Goal: Information Seeking & Learning: Learn about a topic

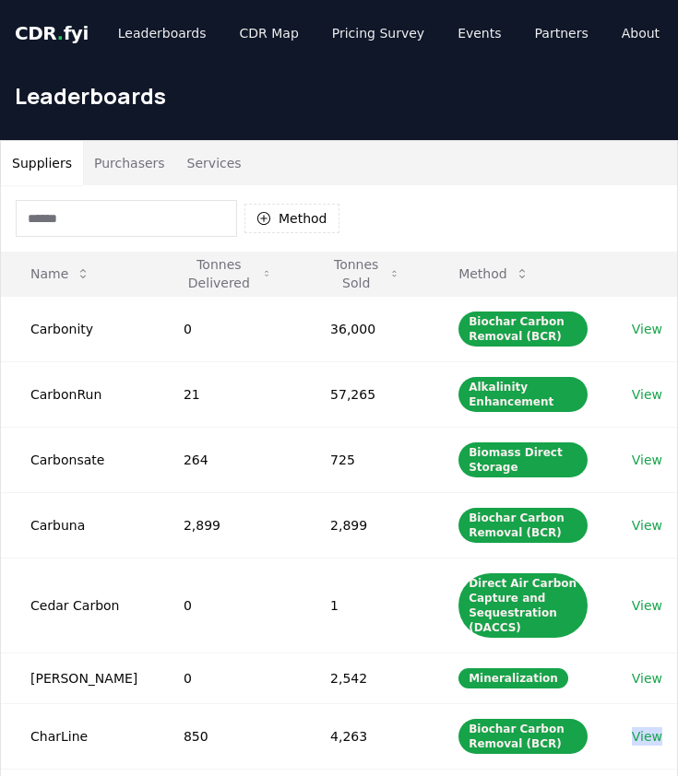
click at [138, 217] on input at bounding box center [126, 218] width 221 height 37
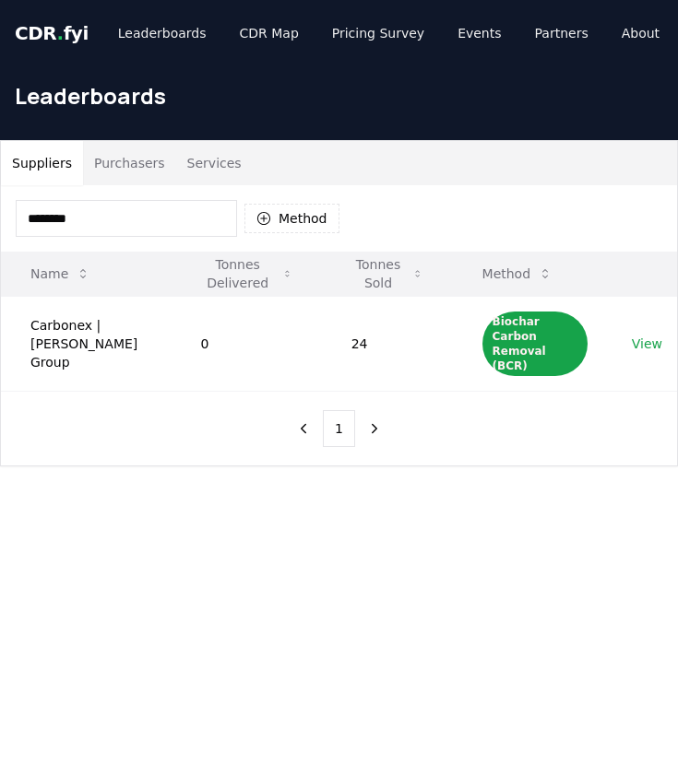
type input "********"
click at [647, 336] on link "View" at bounding box center [646, 344] width 30 height 18
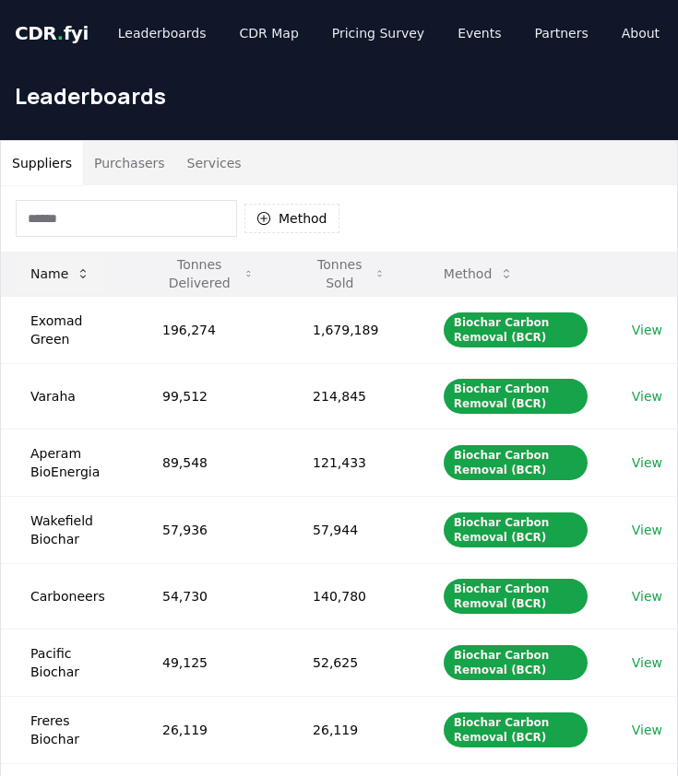
click at [80, 272] on icon at bounding box center [83, 273] width 15 height 15
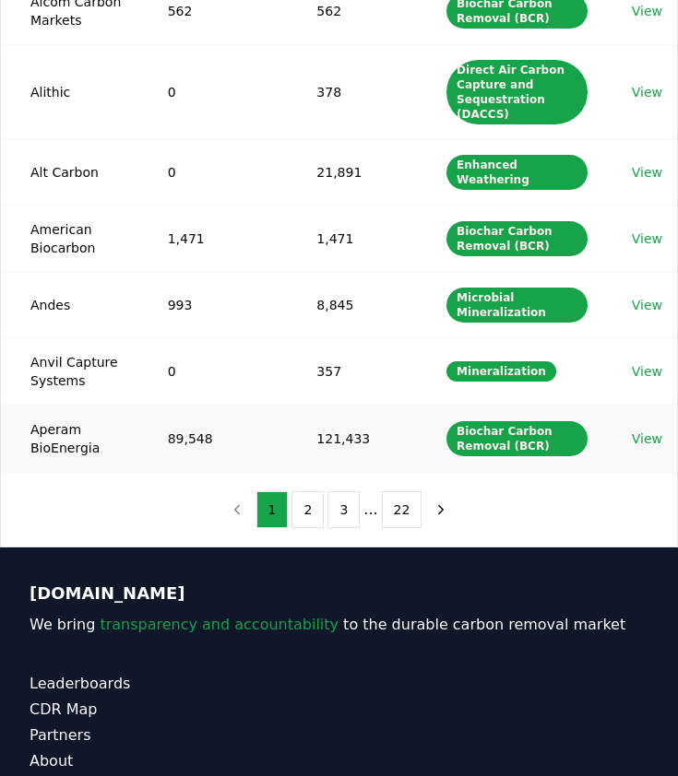
scroll to position [538, 0]
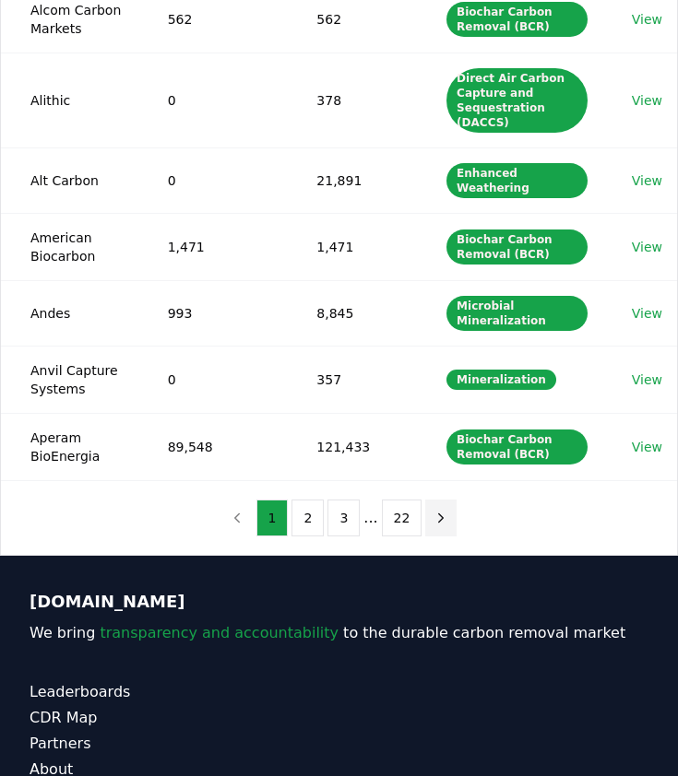
click at [434, 500] on button "next page" at bounding box center [440, 518] width 31 height 37
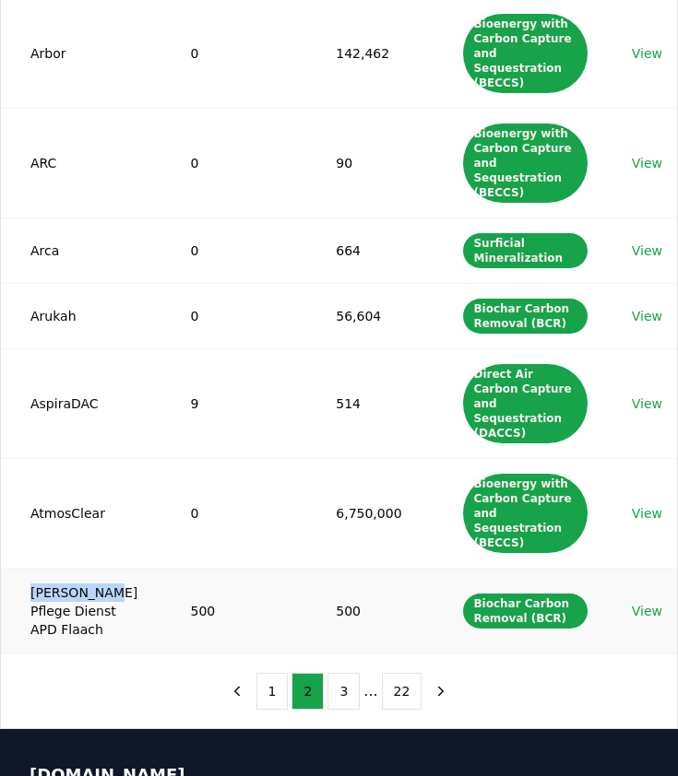
drag, startPoint x: 31, startPoint y: 519, endPoint x: 103, endPoint y: 518, distance: 71.9
click at [103, 568] on td "Auen Pflege Dienst APD Flaach" at bounding box center [81, 611] width 160 height 86
copy td "Auen Pflege"
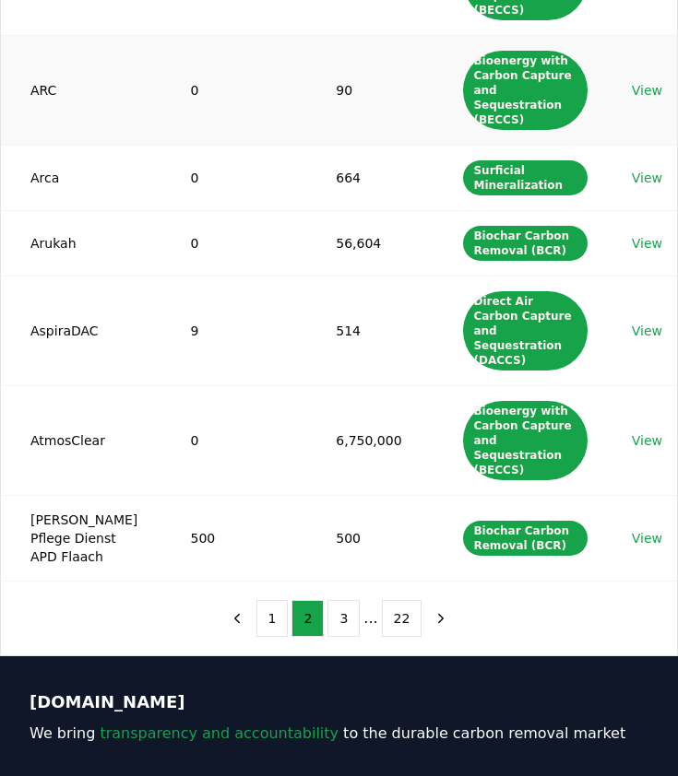
scroll to position [640, 0]
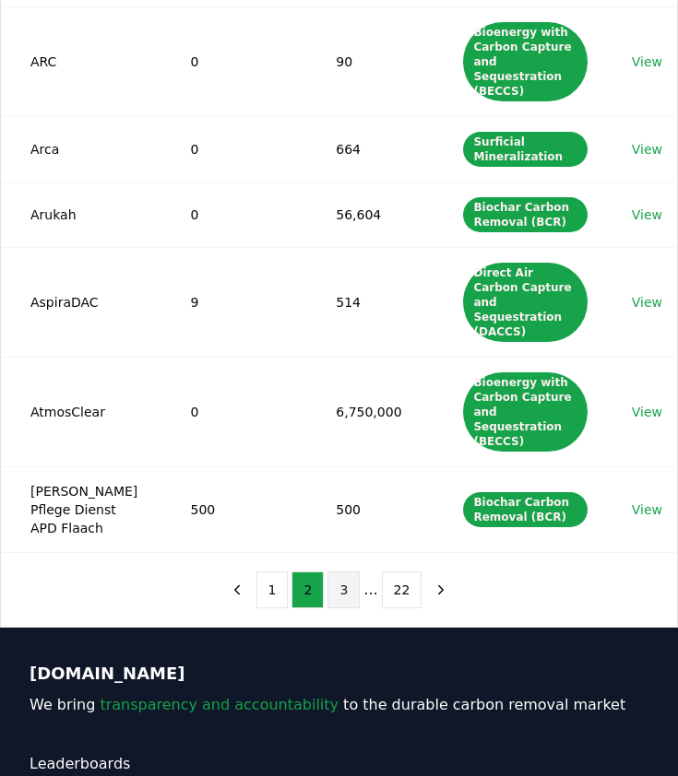
click at [341, 572] on button "3" at bounding box center [343, 590] width 32 height 37
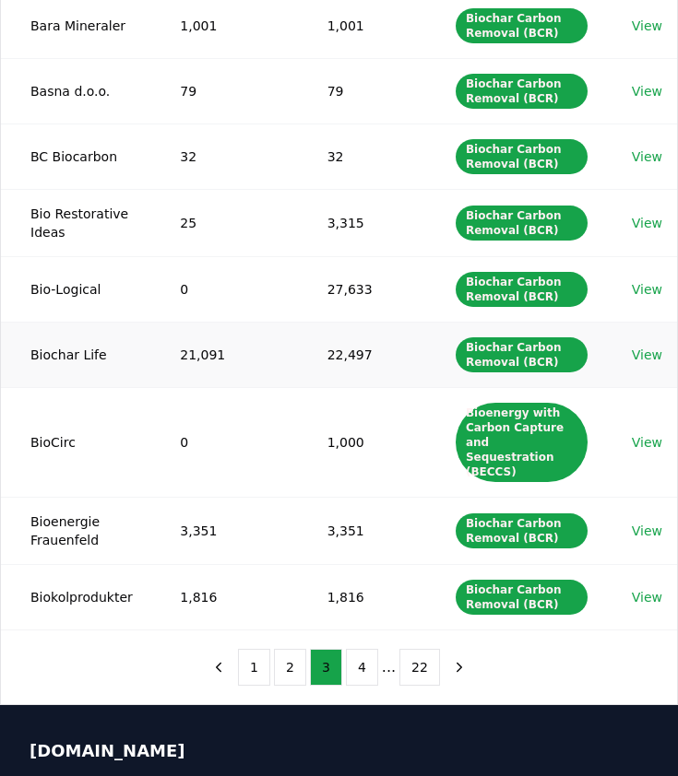
scroll to position [390, 0]
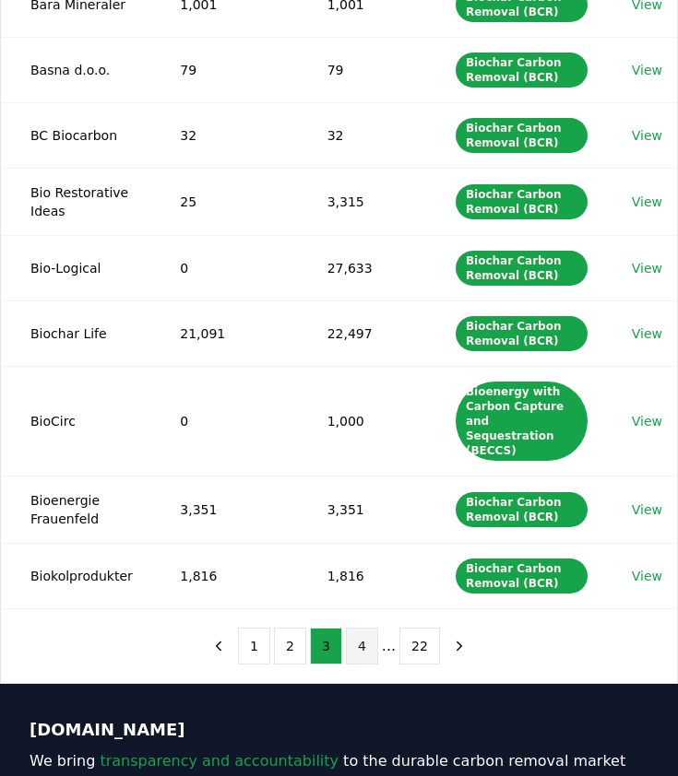
click at [360, 633] on button "4" at bounding box center [362, 646] width 32 height 37
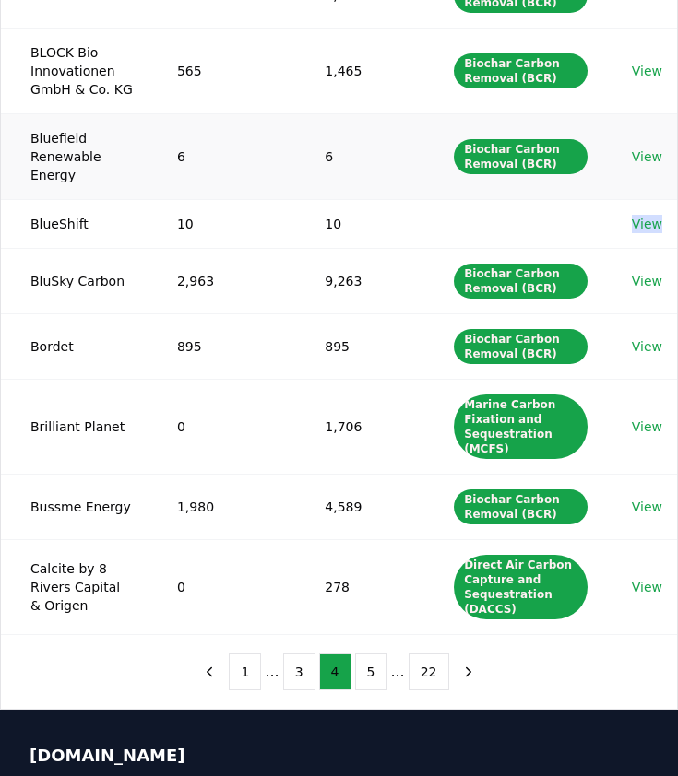
scroll to position [438, 0]
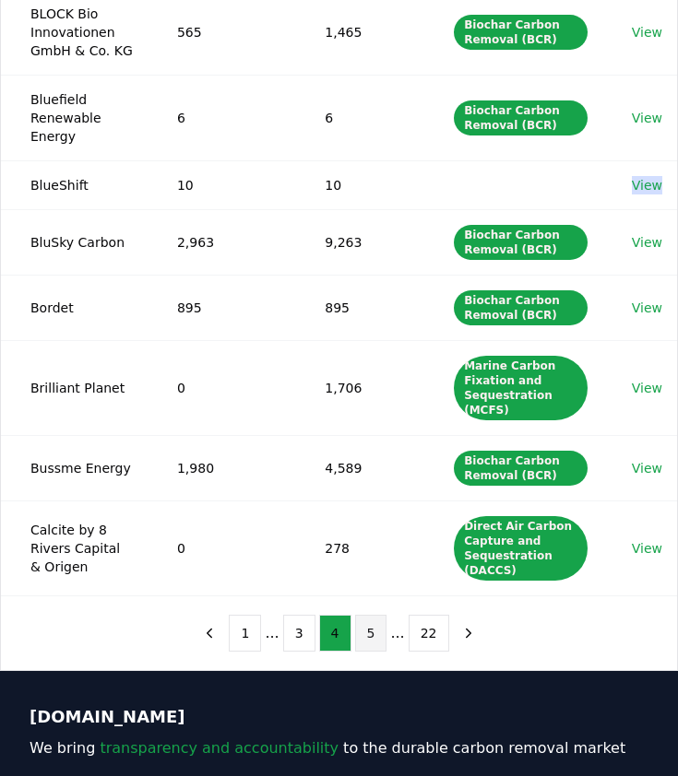
click at [376, 638] on button "5" at bounding box center [371, 633] width 32 height 37
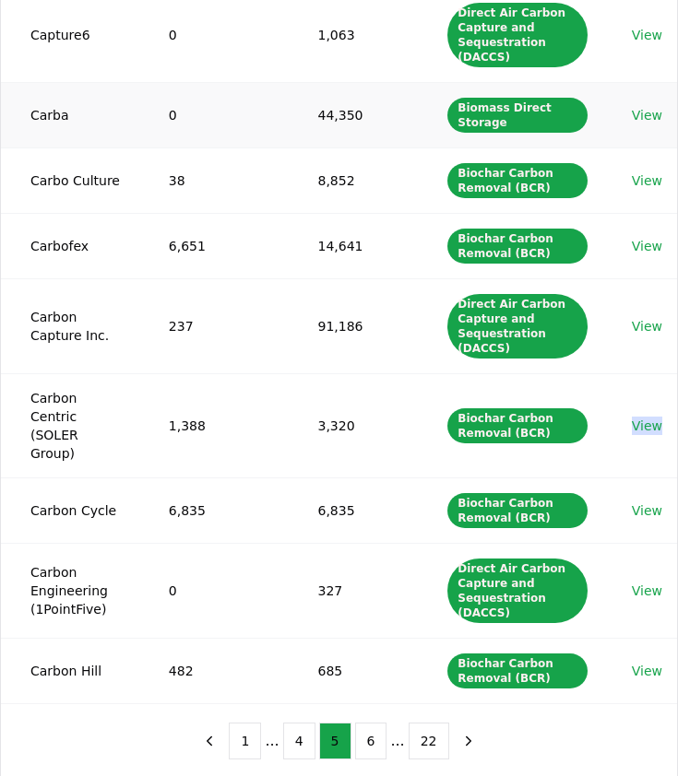
scroll to position [0, 0]
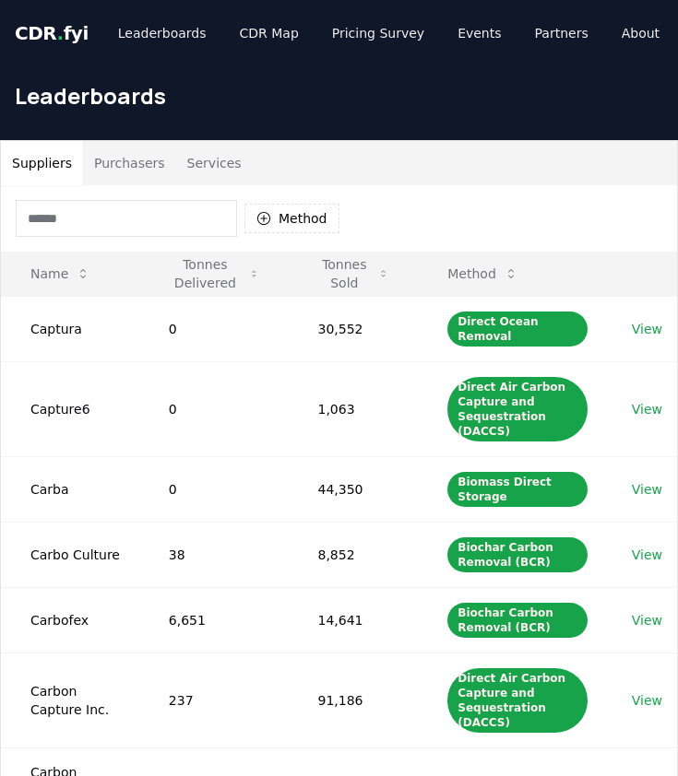
click at [99, 216] on input at bounding box center [126, 218] width 221 height 37
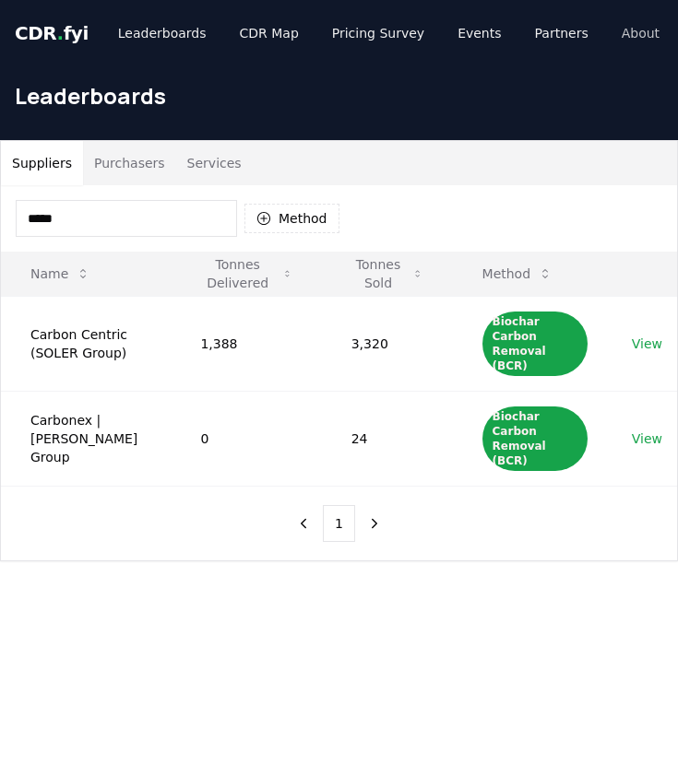
type input "*****"
click at [188, 214] on input "*****" at bounding box center [126, 218] width 221 height 37
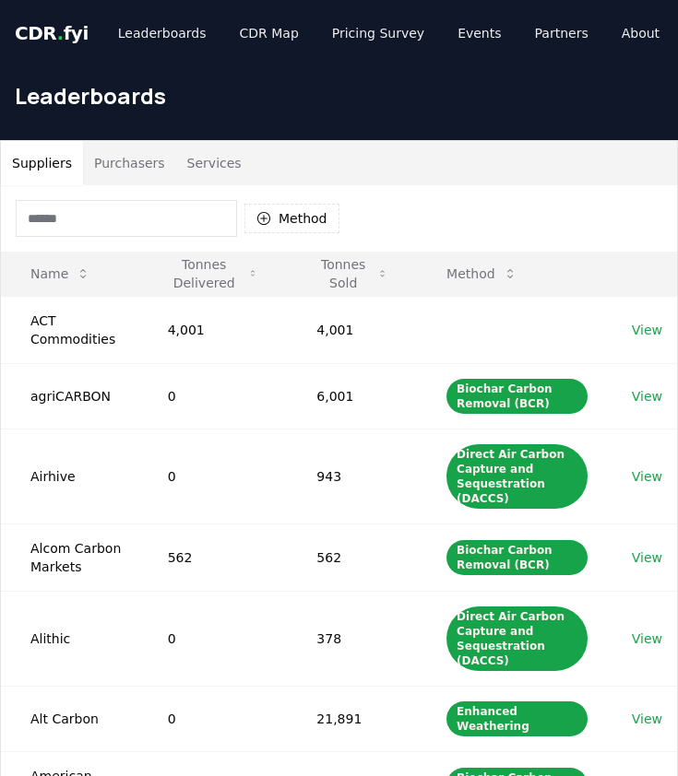
click at [418, 154] on div "Suppliers Purchasers Services" at bounding box center [339, 163] width 676 height 44
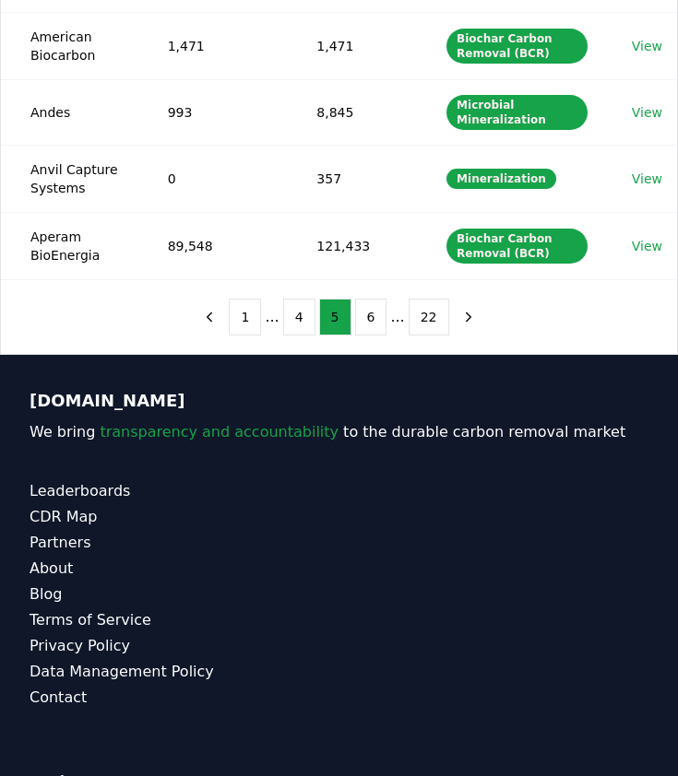
scroll to position [638, 0]
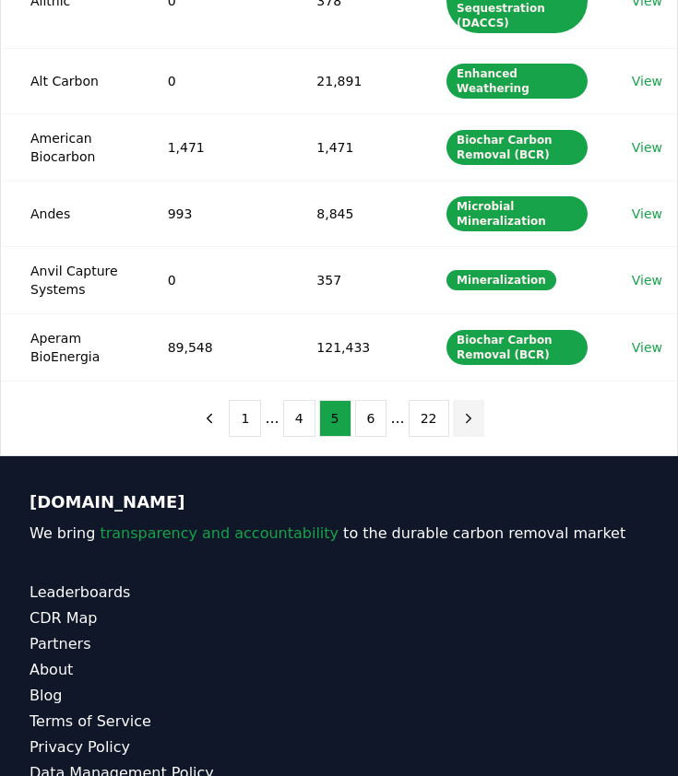
click at [465, 410] on icon "next page" at bounding box center [468, 418] width 17 height 17
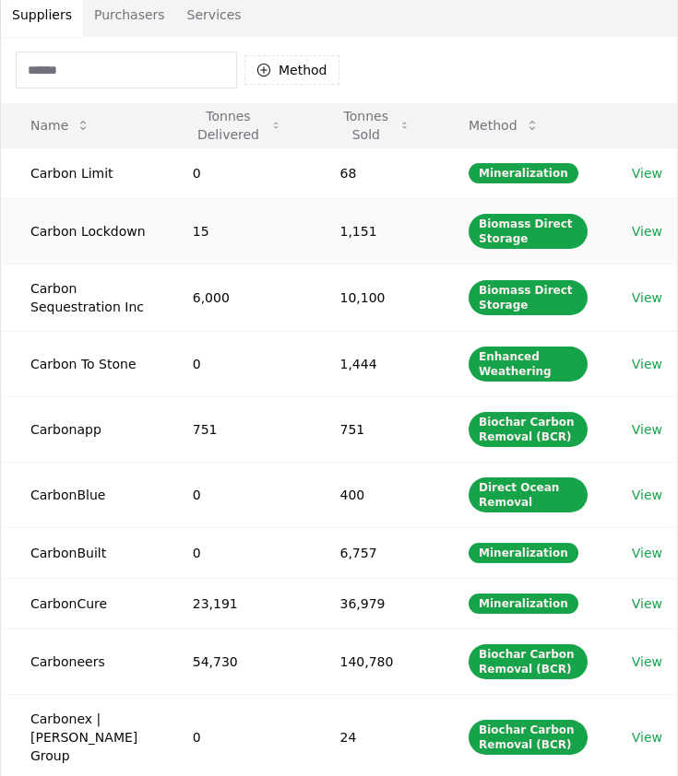
scroll to position [232, 0]
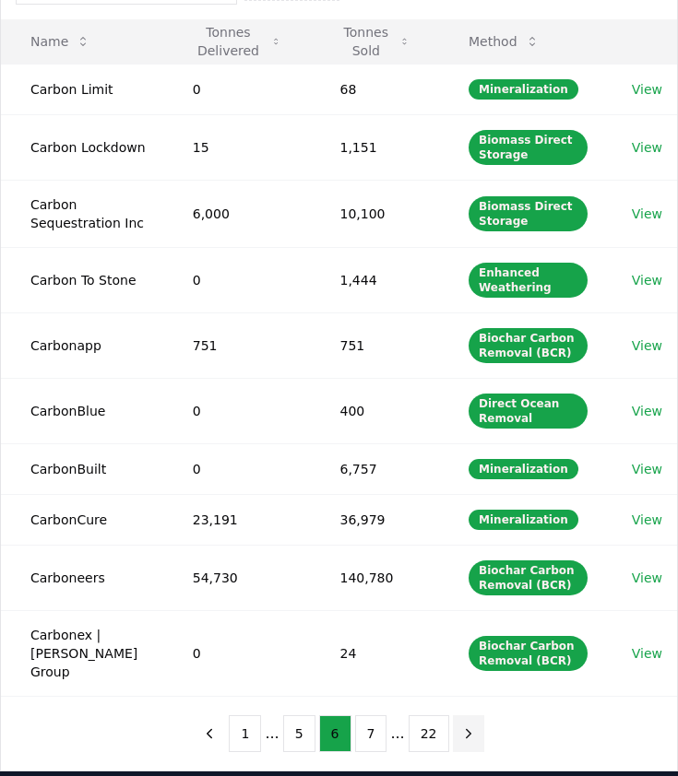
click at [465, 737] on icon "next page" at bounding box center [468, 733] width 17 height 17
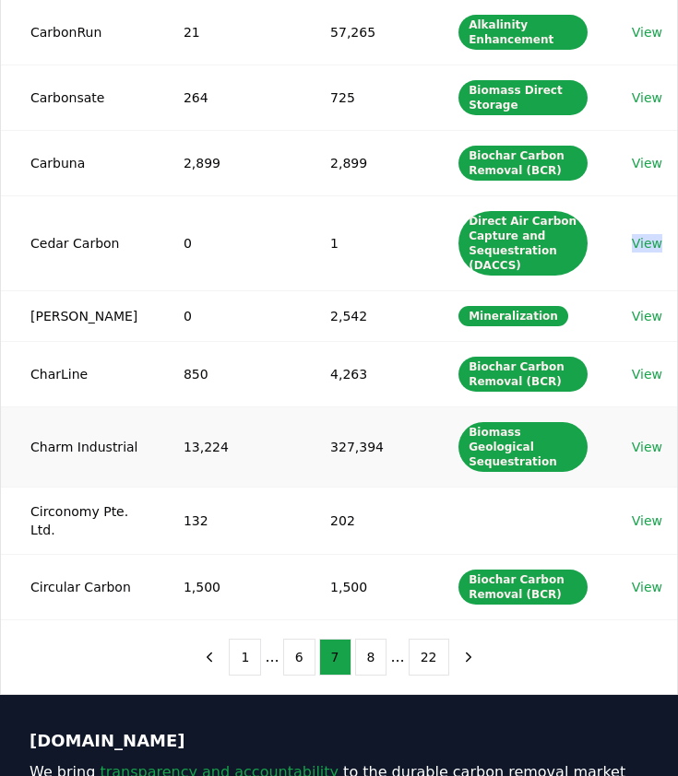
scroll to position [371, 0]
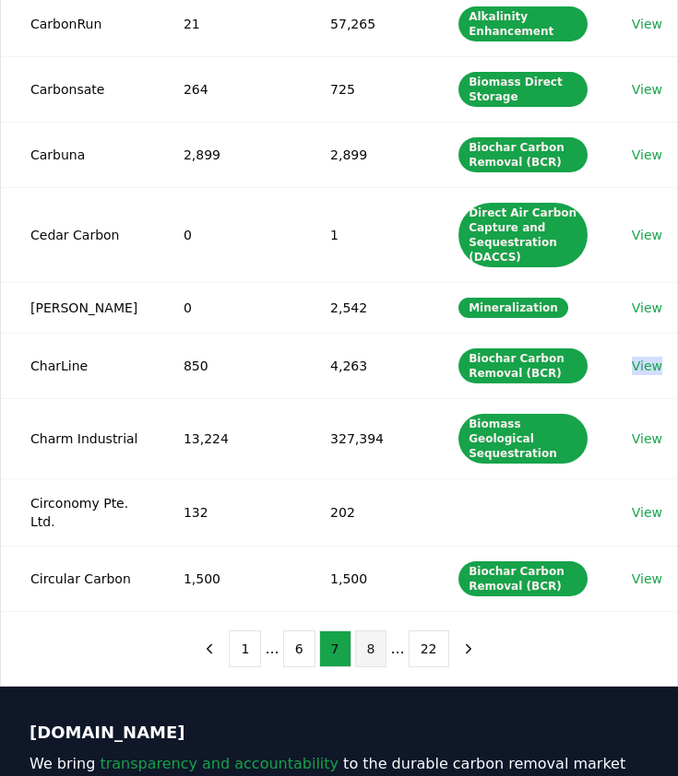
click at [362, 630] on button "8" at bounding box center [371, 648] width 32 height 37
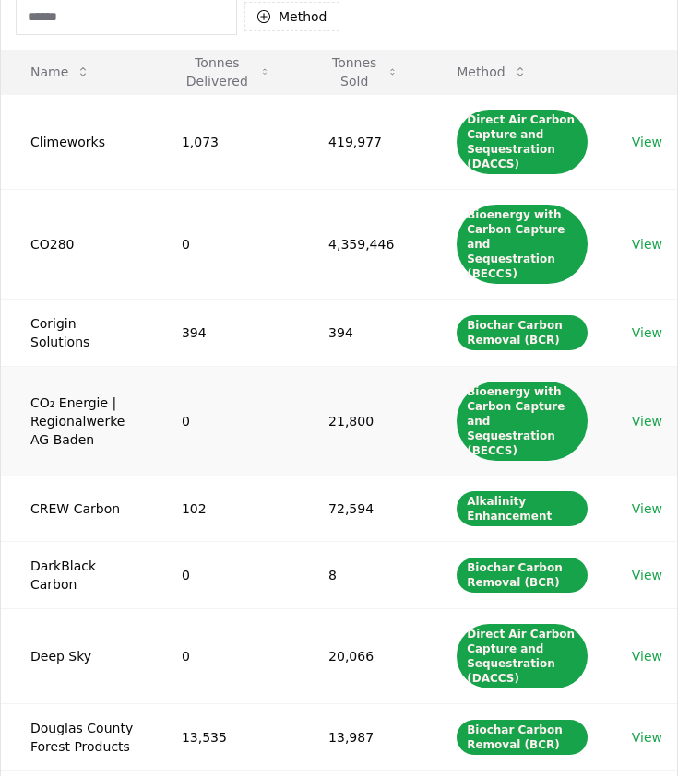
scroll to position [153, 0]
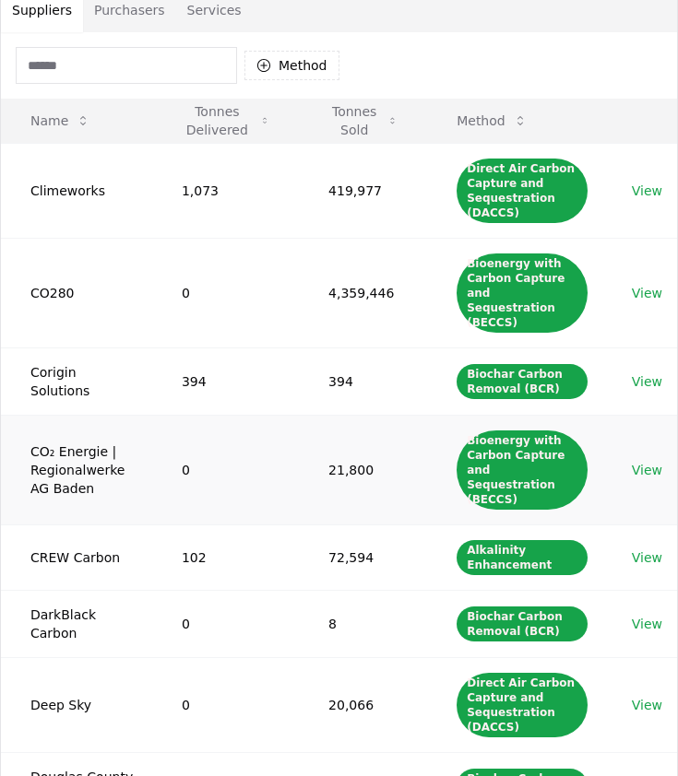
click at [65, 446] on td "CO₂ Energie | Regionalwerke AG Baden" at bounding box center [76, 470] width 151 height 110
copy td "Regionalwerke"
click at [62, 430] on td "CO₂ Energie | Regionalwerke AG Baden" at bounding box center [76, 470] width 151 height 110
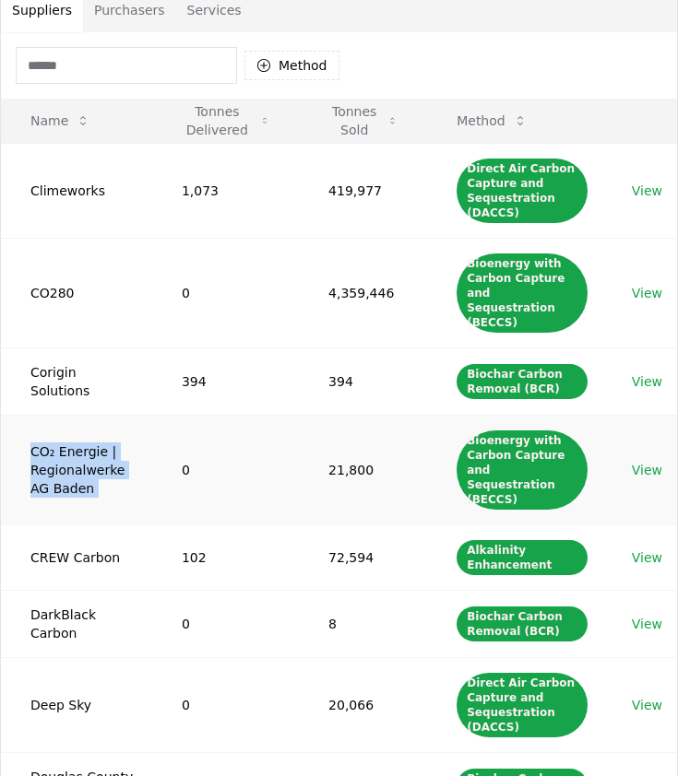
click at [62, 430] on td "CO₂ Energie | Regionalwerke AG Baden" at bounding box center [76, 470] width 151 height 110
copy td "CO₂ Energie | Regionalwerke AG Baden"
click at [194, 430] on td "0" at bounding box center [225, 470] width 147 height 110
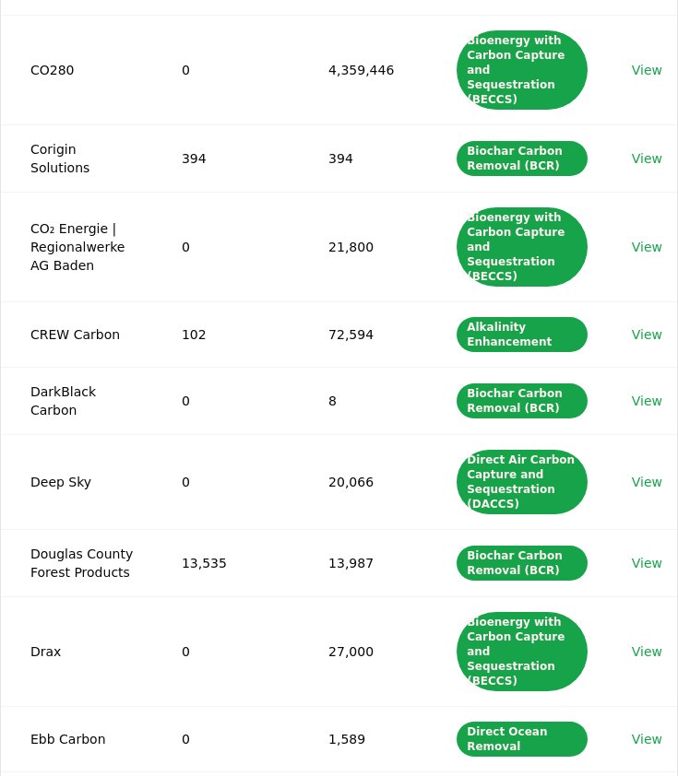
scroll to position [484, 0]
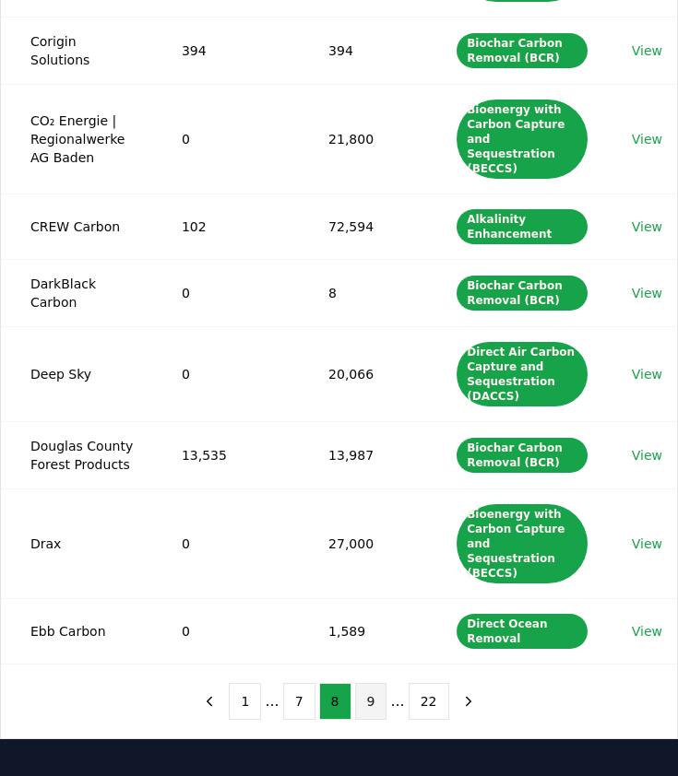
click at [369, 683] on button "9" at bounding box center [371, 701] width 32 height 37
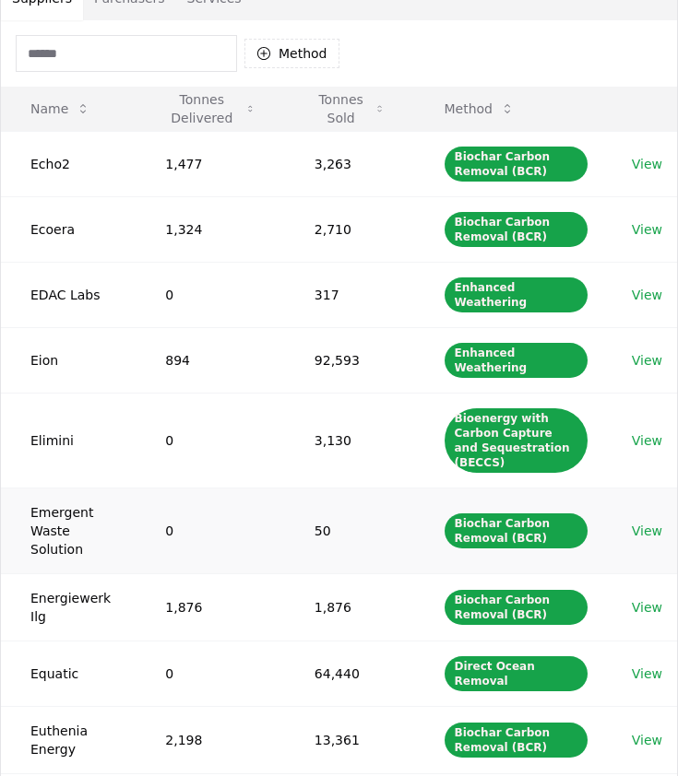
scroll to position [171, 0]
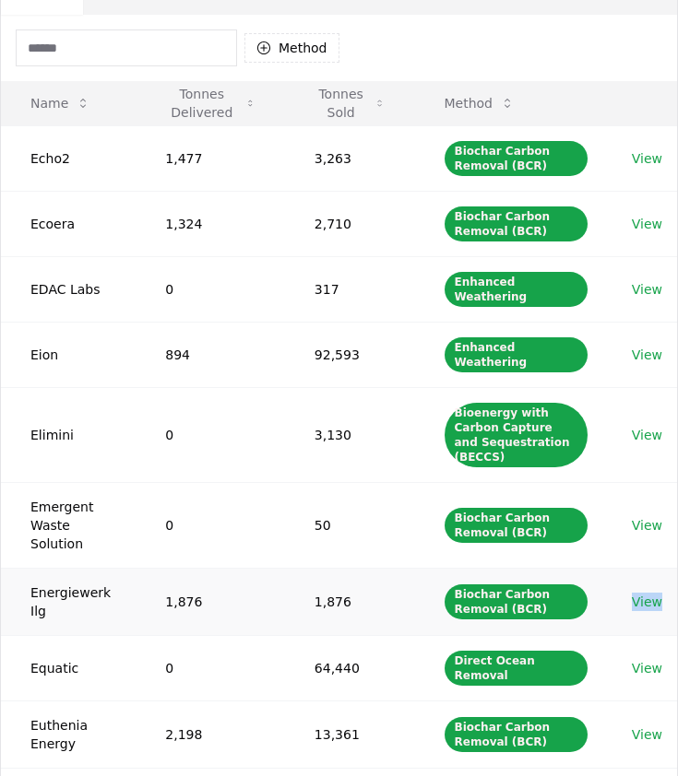
click at [285, 568] on td "1,876" at bounding box center [350, 601] width 130 height 67
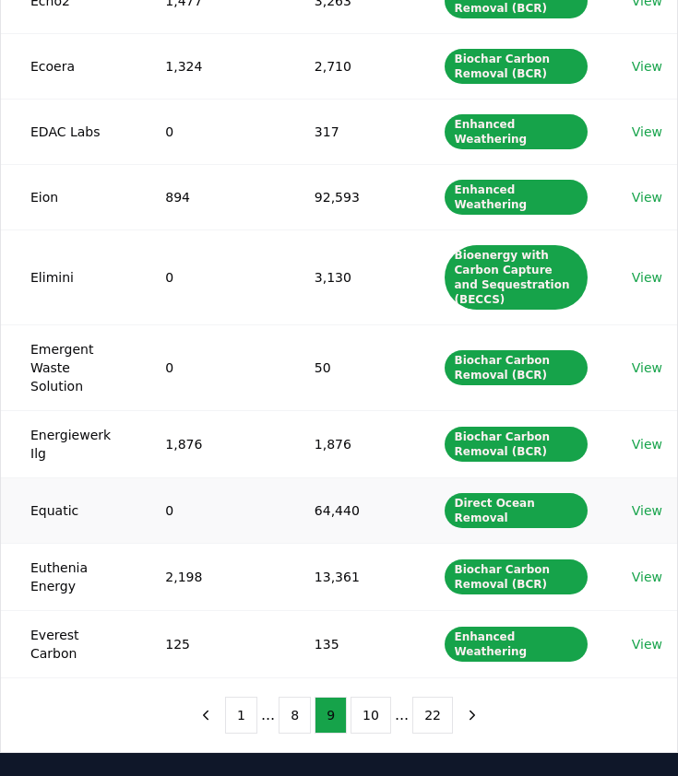
scroll to position [337, 0]
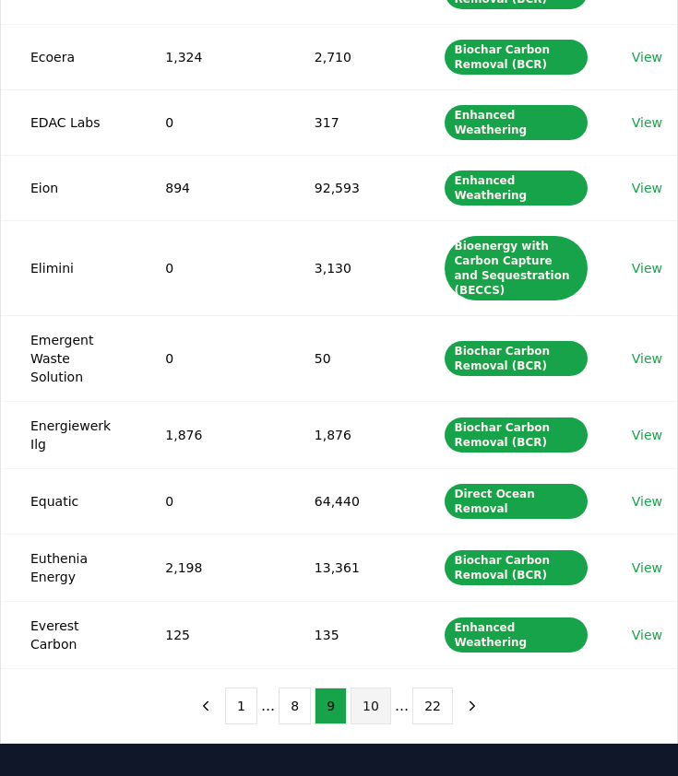
click at [369, 688] on button "10" at bounding box center [370, 706] width 41 height 37
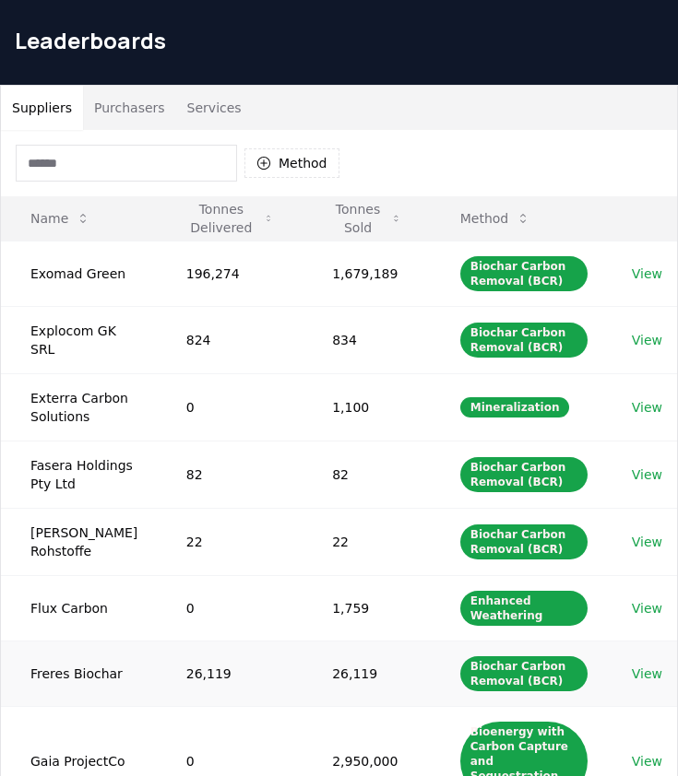
scroll to position [0, 0]
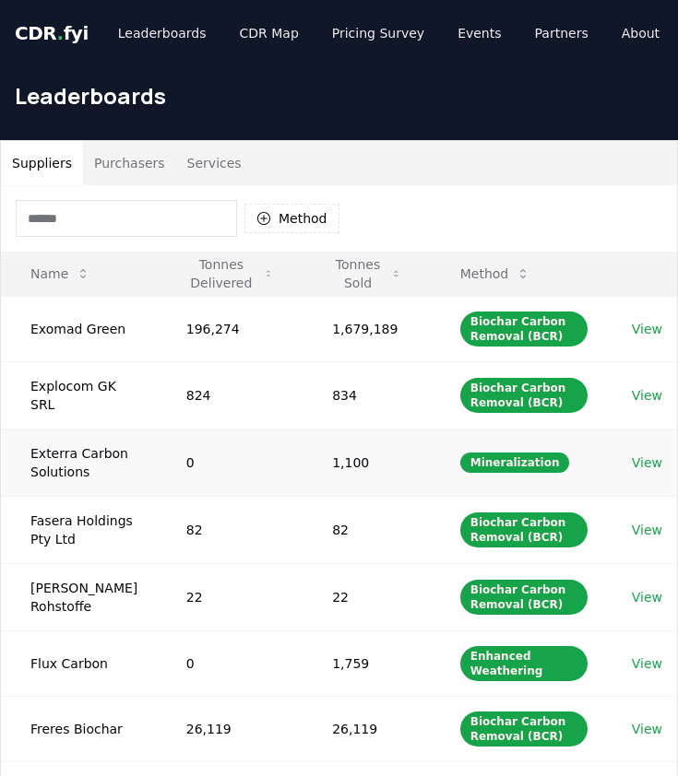
click at [157, 454] on td "0" at bounding box center [230, 462] width 146 height 67
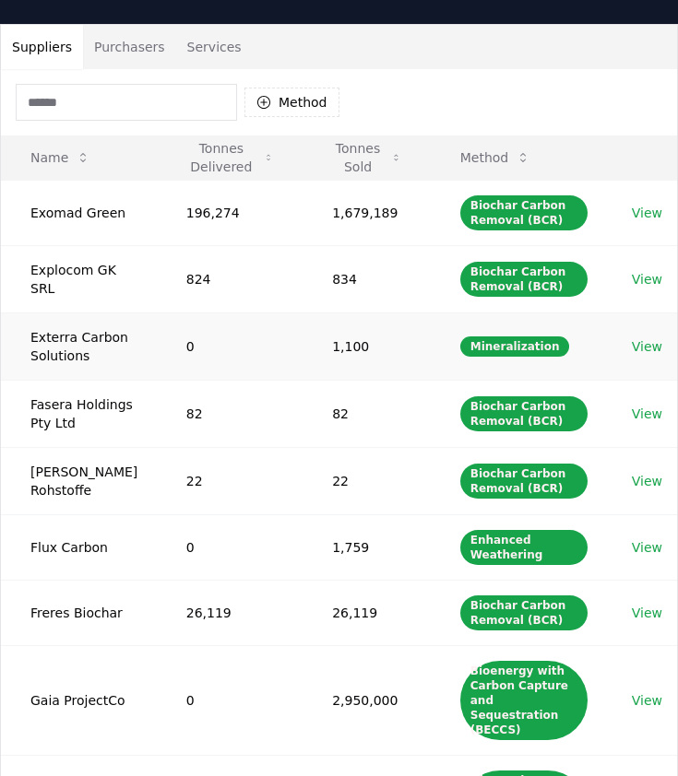
scroll to position [143, 0]
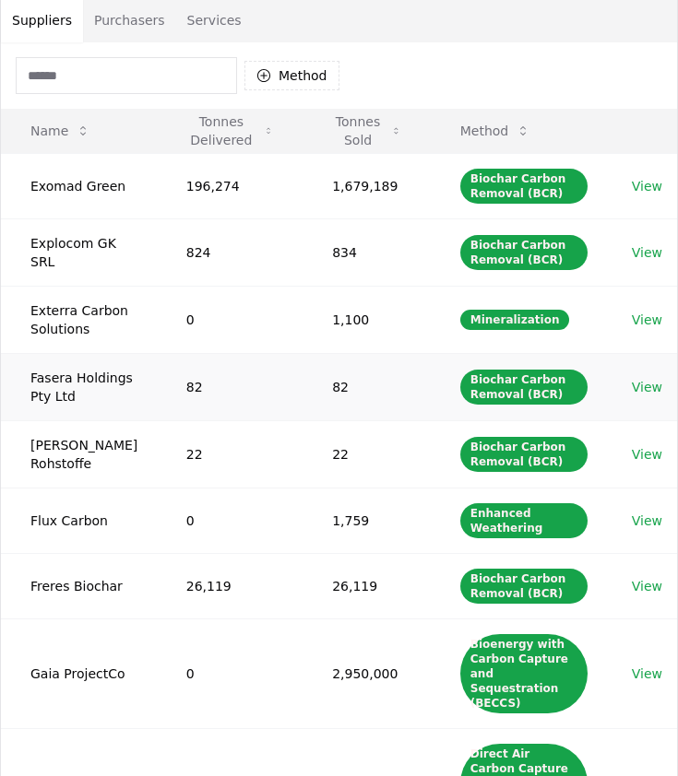
click at [65, 408] on td "Fasera Holdings Pty Ltd" at bounding box center [79, 386] width 156 height 67
click at [44, 395] on td "Fasera Holdings Pty Ltd" at bounding box center [79, 386] width 156 height 67
copy td "Fasera"
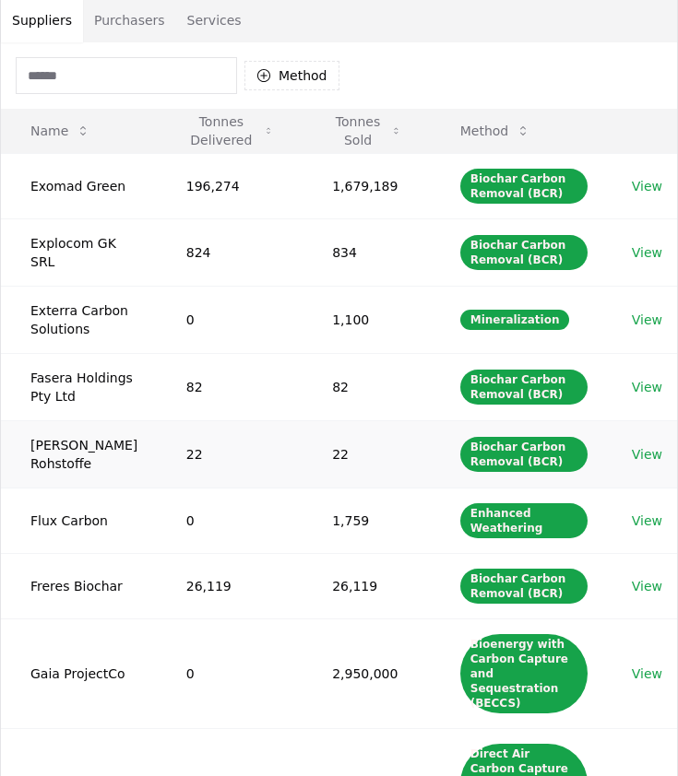
click at [48, 486] on td "Fetzer Rohstoffe" at bounding box center [79, 453] width 156 height 67
copy td "Fetzer"
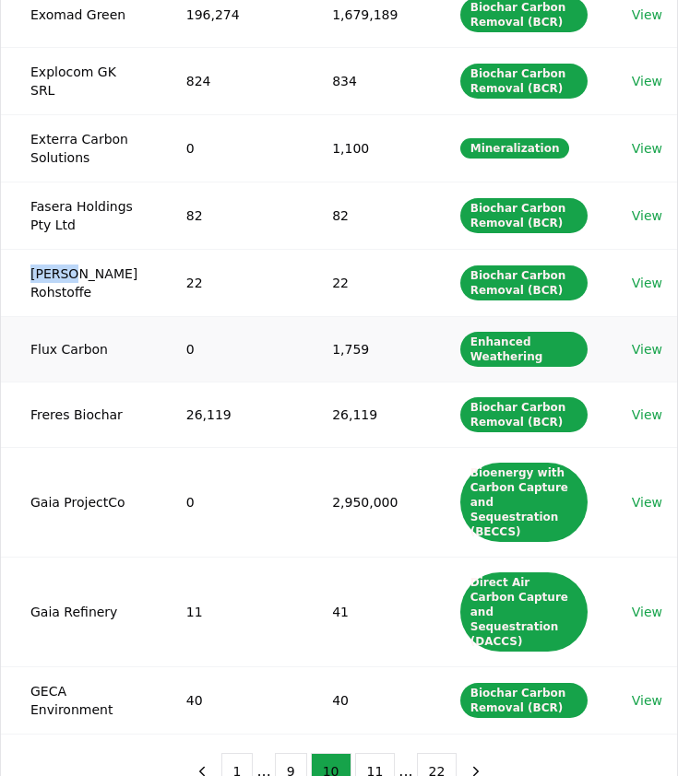
scroll to position [320, 0]
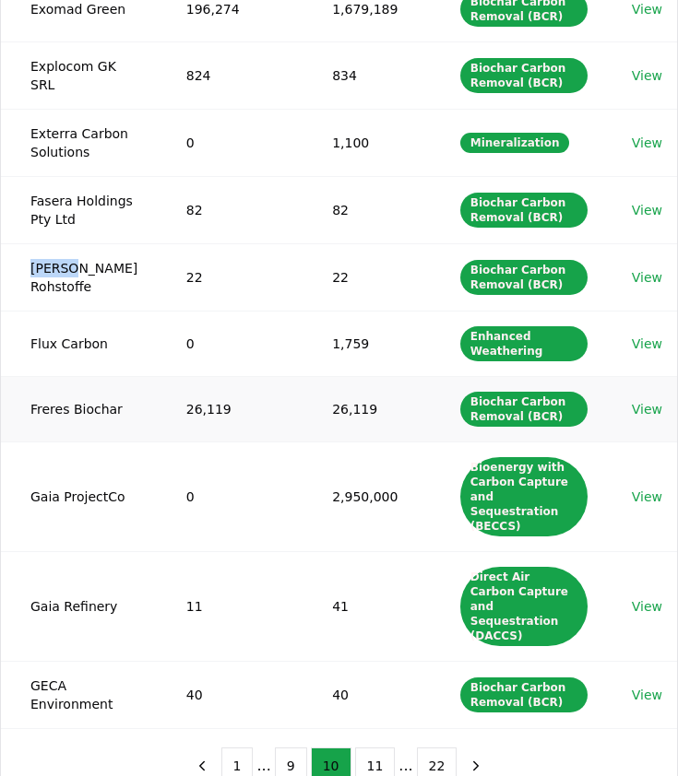
click at [53, 433] on td "Freres Biochar" at bounding box center [79, 408] width 156 height 65
copy td "Freres"
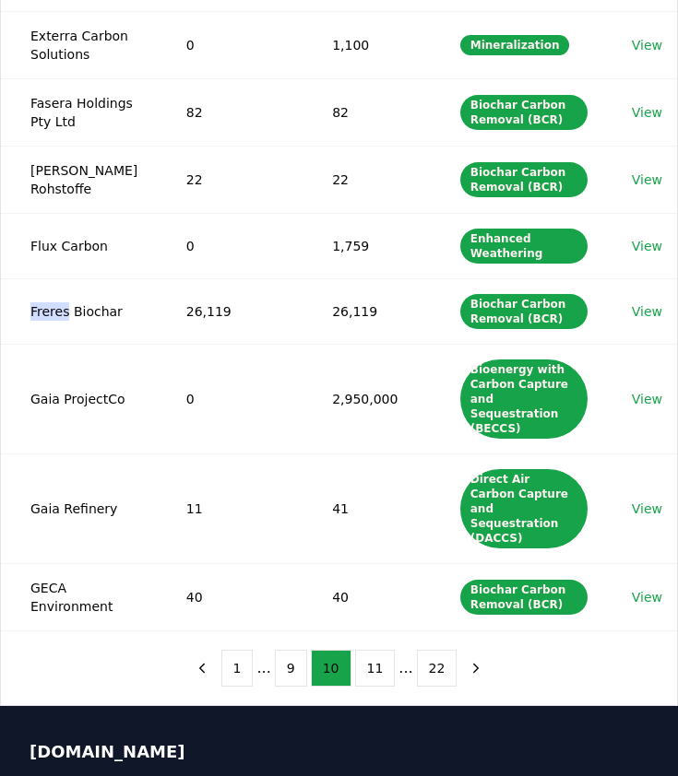
scroll to position [434, 0]
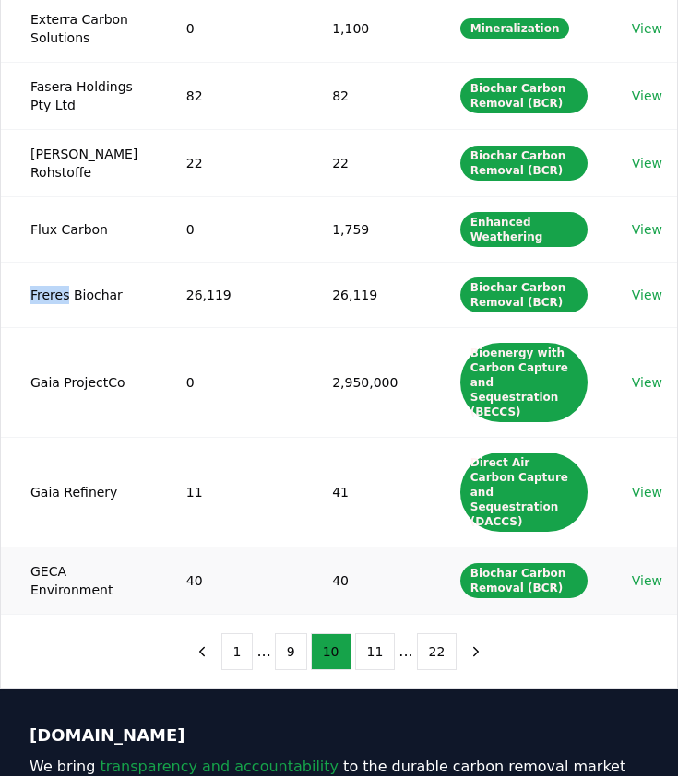
click at [44, 562] on td "GECA Environment" at bounding box center [79, 580] width 156 height 67
copy td "GECA"
click at [371, 643] on button "11" at bounding box center [375, 651] width 41 height 37
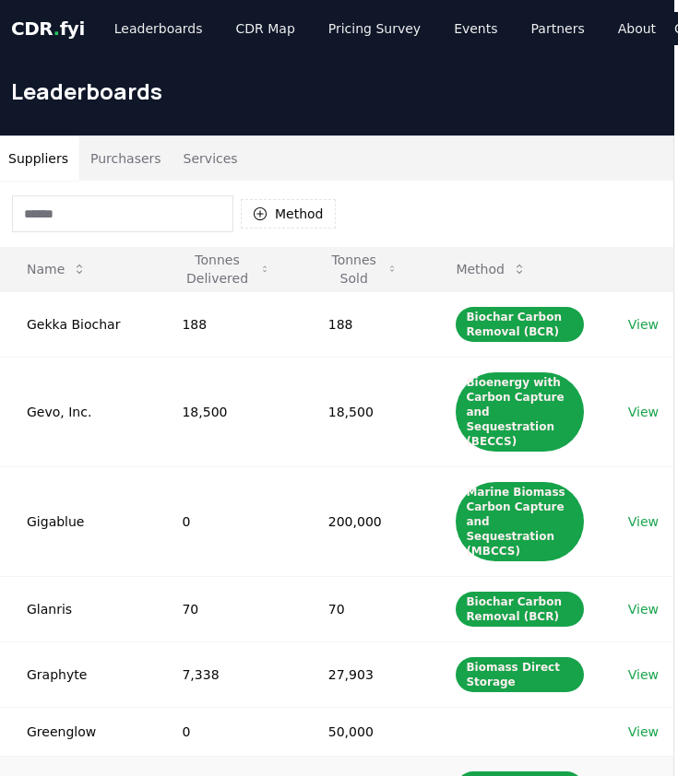
scroll to position [54, 4]
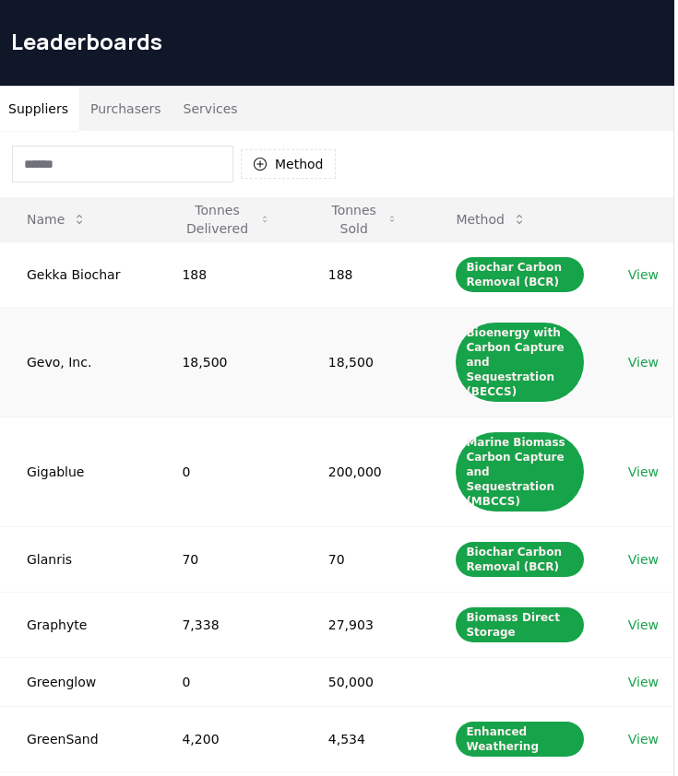
click at [650, 353] on link "View" at bounding box center [643, 362] width 30 height 18
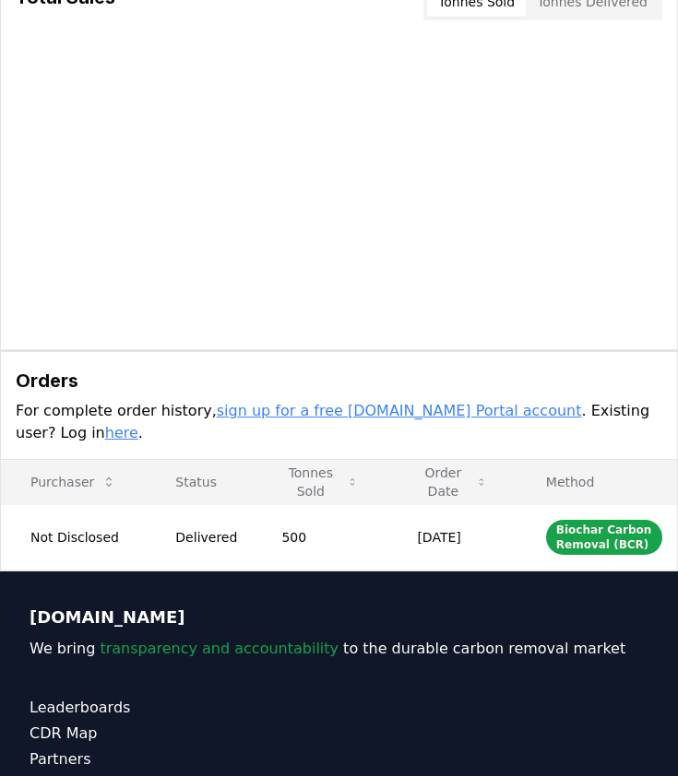
scroll to position [607, 0]
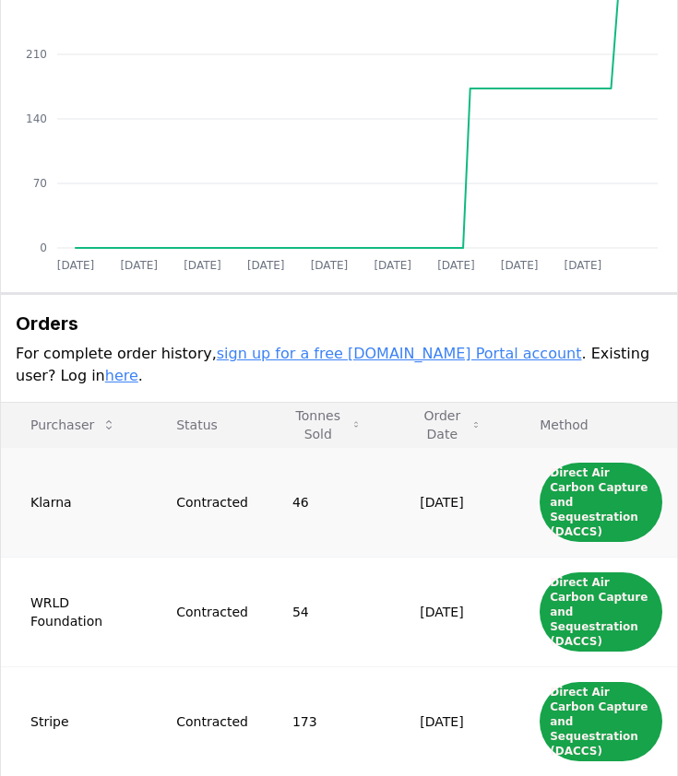
scroll to position [719, 0]
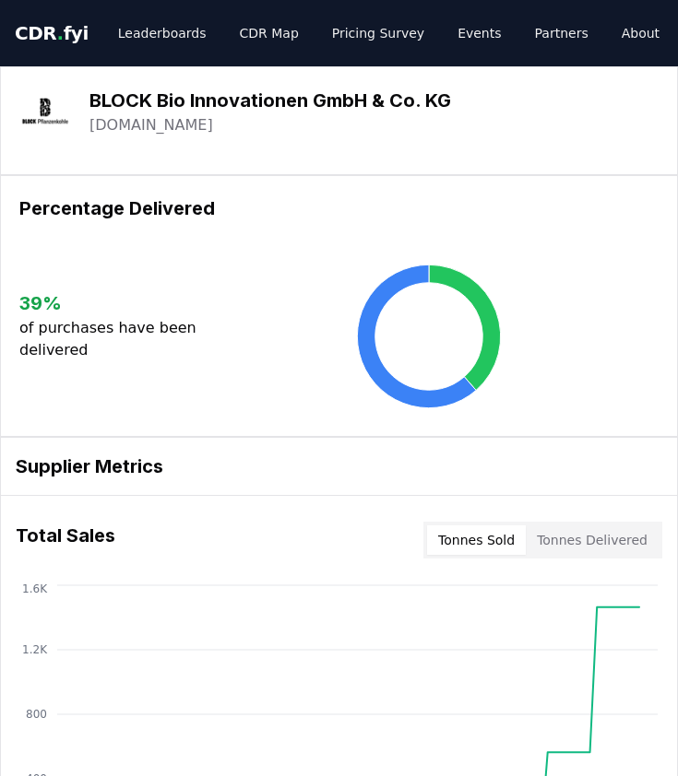
drag, startPoint x: 284, startPoint y: 122, endPoint x: 84, endPoint y: 120, distance: 200.0
click at [204, 131] on link "[DOMAIN_NAME]" at bounding box center [151, 125] width 124 height 22
click at [127, 102] on h3 "BLOCK Bio Innovationen GmbH & Co. KG" at bounding box center [269, 101] width 361 height 28
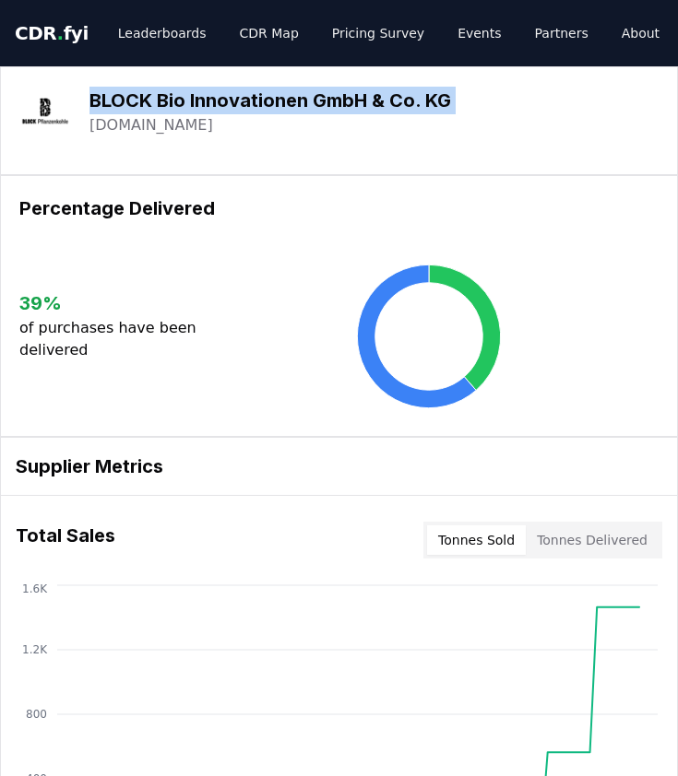
click at [127, 102] on h3 "BLOCK Bio Innovationen GmbH & Co. KG" at bounding box center [269, 101] width 361 height 28
copy div "BLOCK Bio Innovationen GmbH & Co. KG block-pflanzenkohle.de"
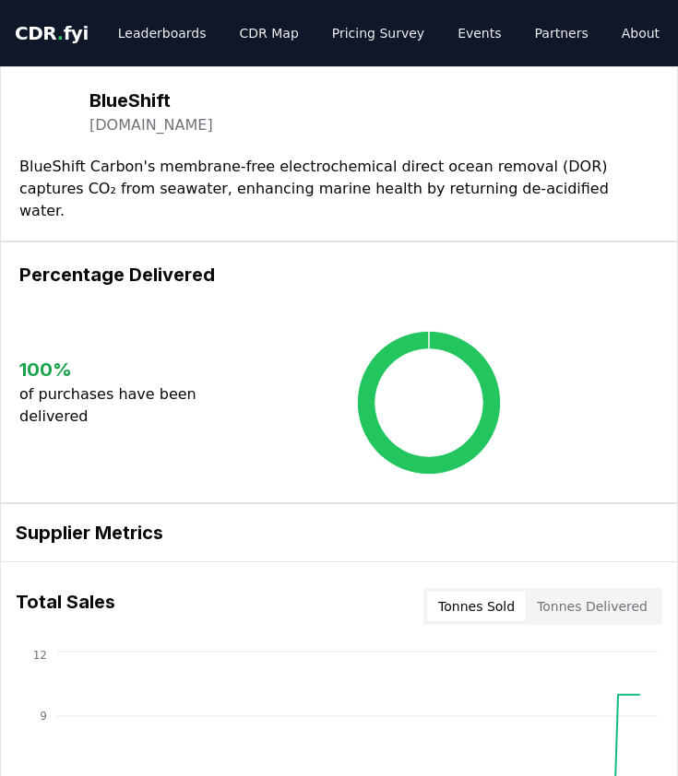
click at [170, 124] on link "buildblueshift.com" at bounding box center [151, 125] width 124 height 22
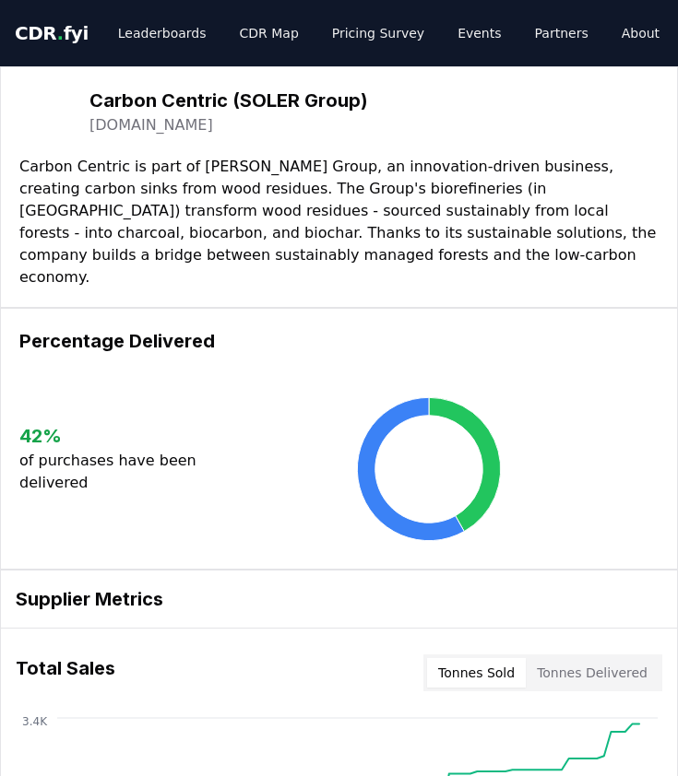
click at [128, 121] on link "[DOMAIN_NAME]" at bounding box center [151, 125] width 124 height 22
click at [131, 270] on div "Carbon Centric ([PERSON_NAME] Group) [DOMAIN_NAME] Carbon Centric is part of [P…" at bounding box center [339, 187] width 678 height 242
click at [194, 195] on p "Carbon Centric is part of SOLER Group, an innovation-driven business, creating …" at bounding box center [338, 222] width 639 height 133
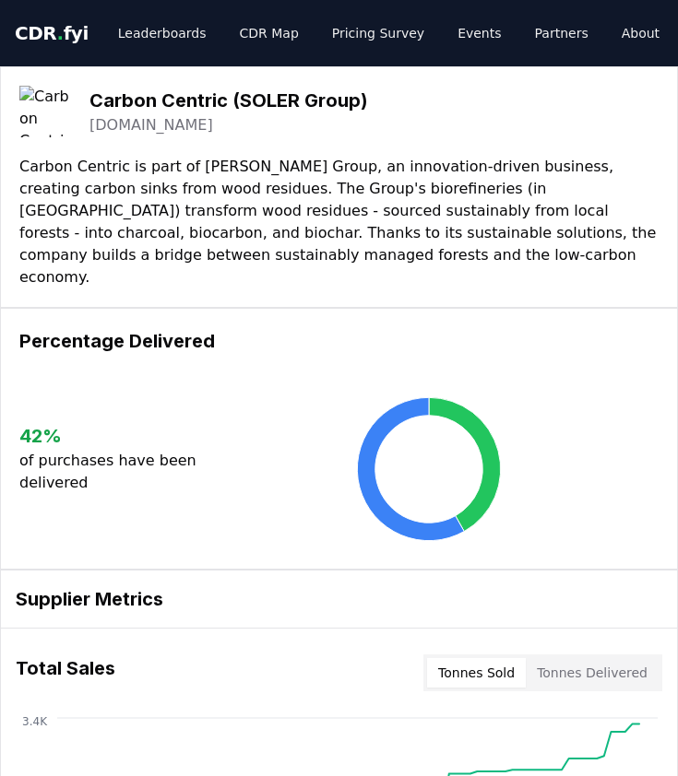
click at [207, 197] on p "Carbon Centric is part of SOLER Group, an innovation-driven business, creating …" at bounding box center [338, 222] width 639 height 133
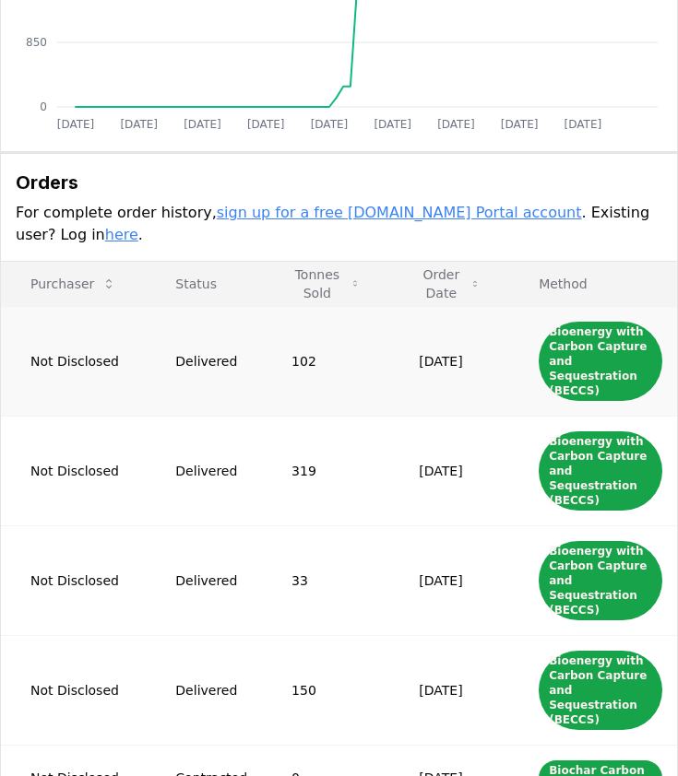
scroll to position [876, 0]
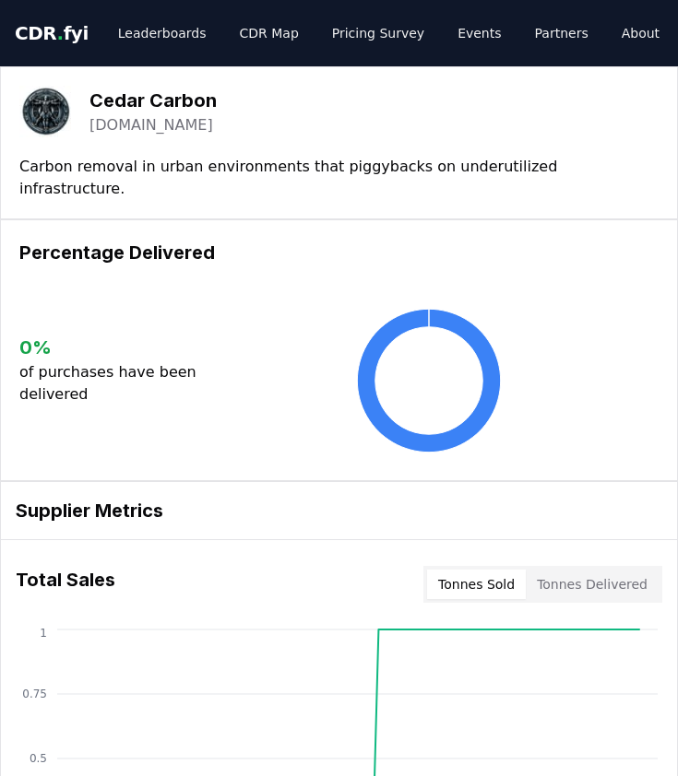
click at [129, 121] on link "cedarcarbon.co" at bounding box center [151, 125] width 124 height 22
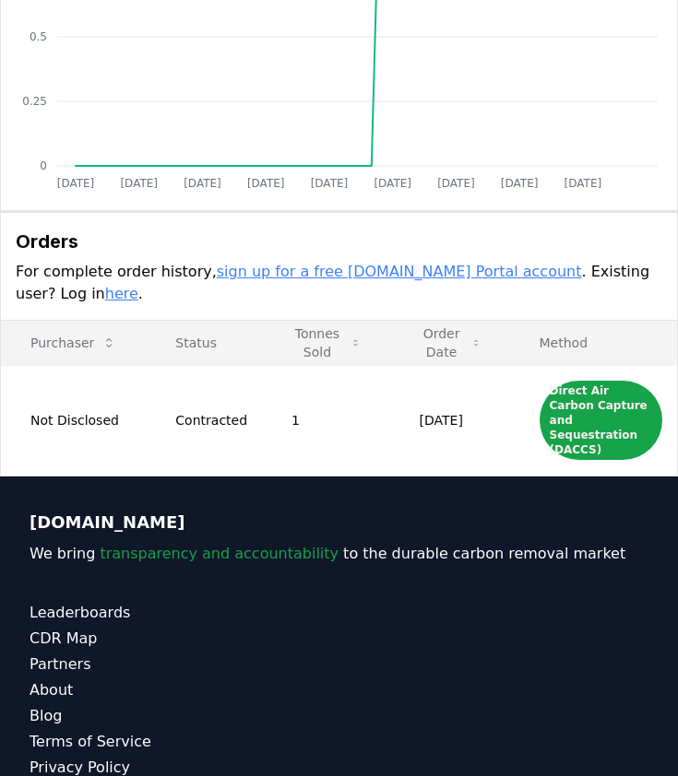
scroll to position [435, 0]
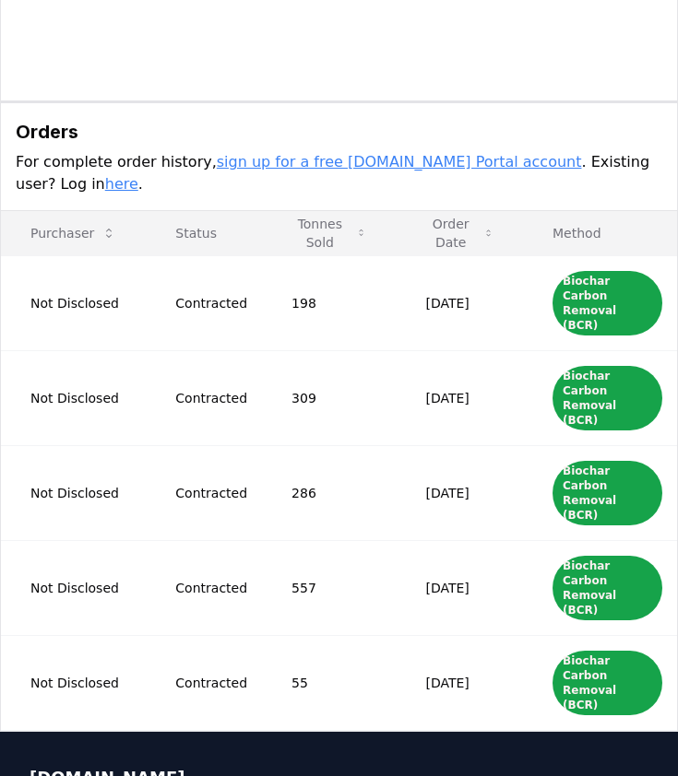
scroll to position [927, 0]
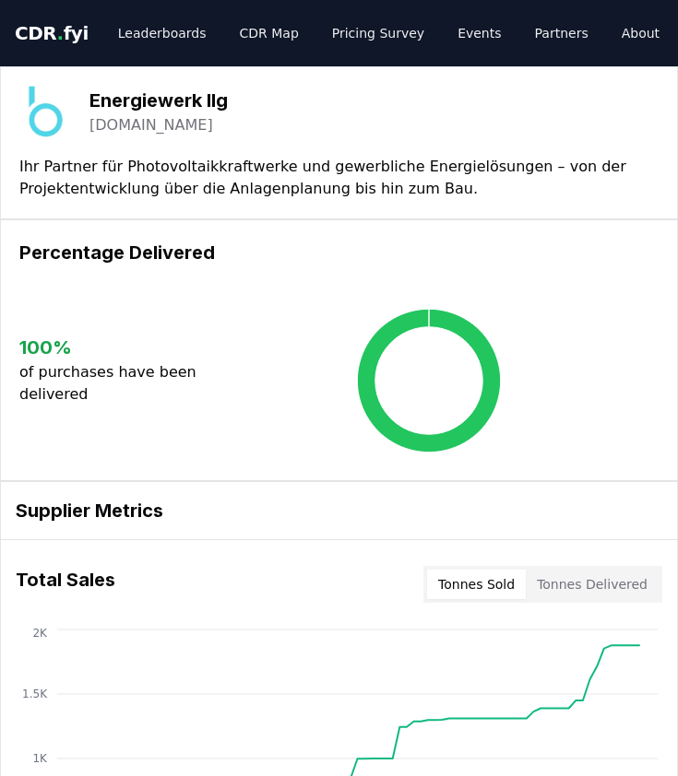
click at [110, 123] on link "biochar-zero.com" at bounding box center [151, 125] width 124 height 22
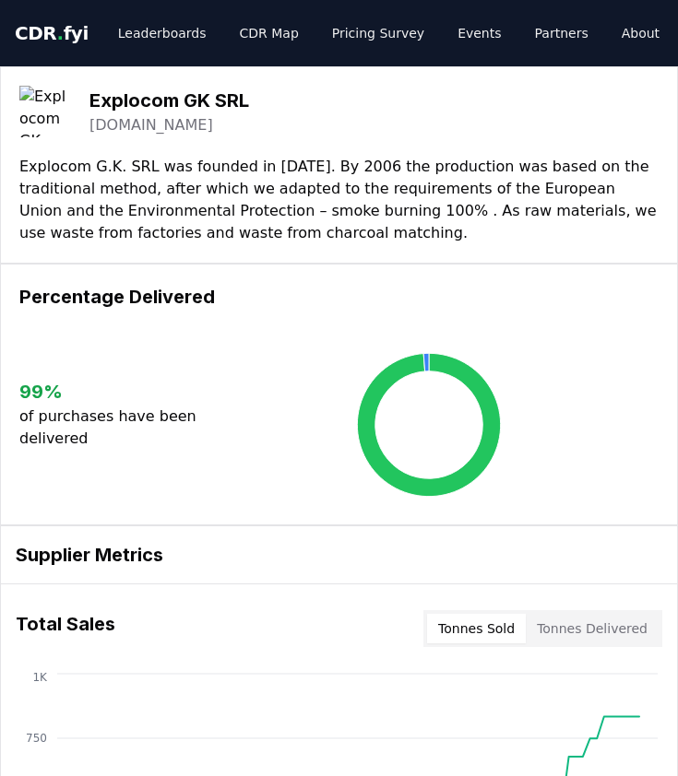
click at [130, 127] on link "retorte.ro" at bounding box center [151, 125] width 124 height 22
click at [138, 91] on h3 "Explocom GK SRL" at bounding box center [168, 101] width 159 height 28
copy div "Explocom GK SRL retorte.ro"
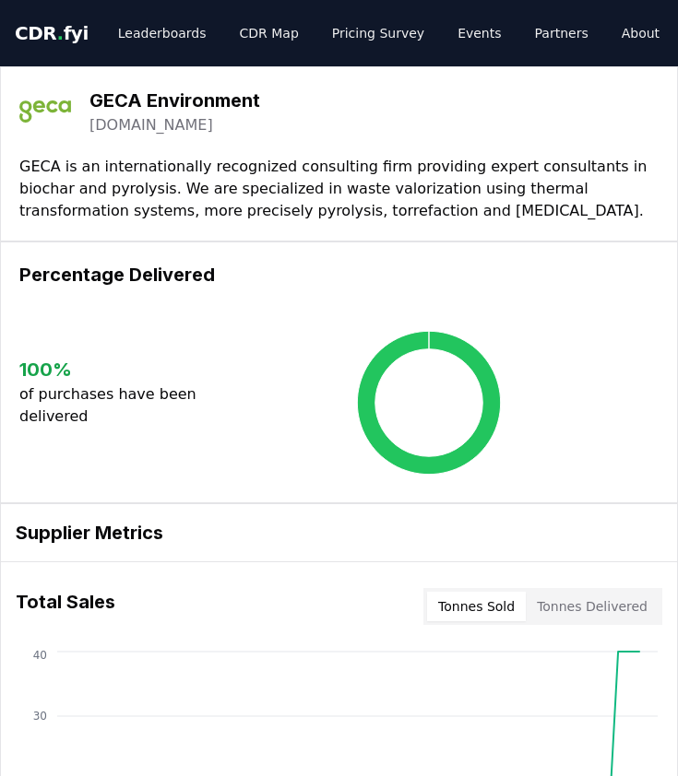
drag, startPoint x: 246, startPoint y: 124, endPoint x: 90, endPoint y: 126, distance: 155.8
click at [90, 126] on div "[DOMAIN_NAME]" at bounding box center [174, 125] width 171 height 22
copy link "[DOMAIN_NAME]"
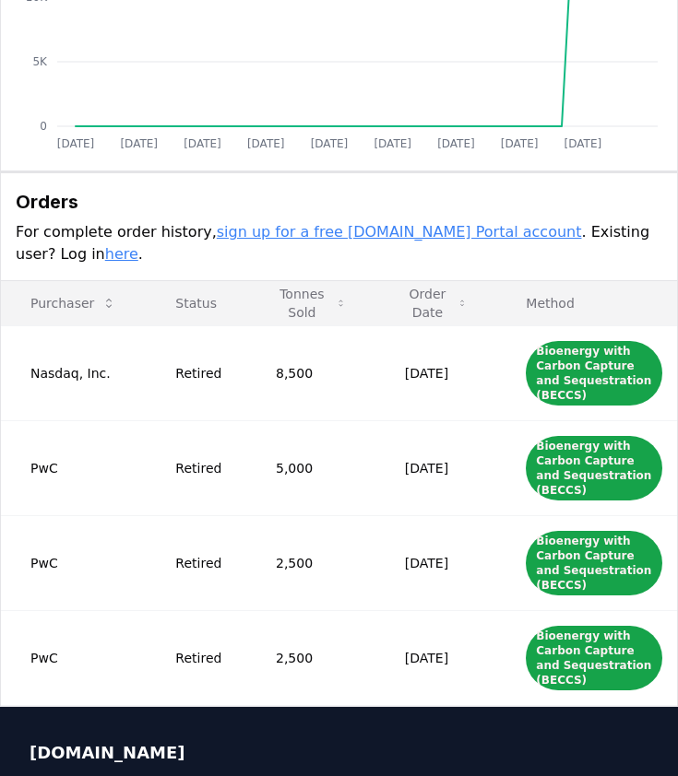
scroll to position [819, 0]
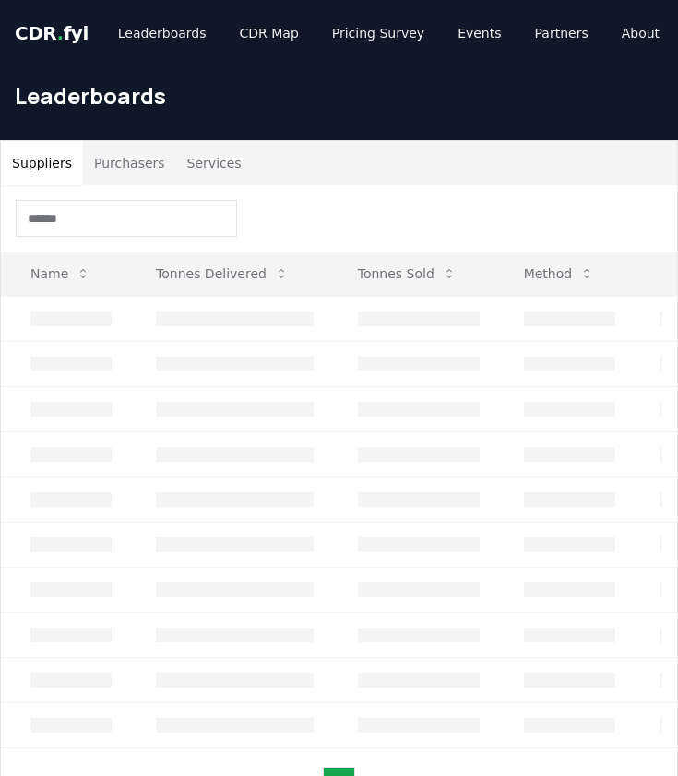
scroll to position [54, 4]
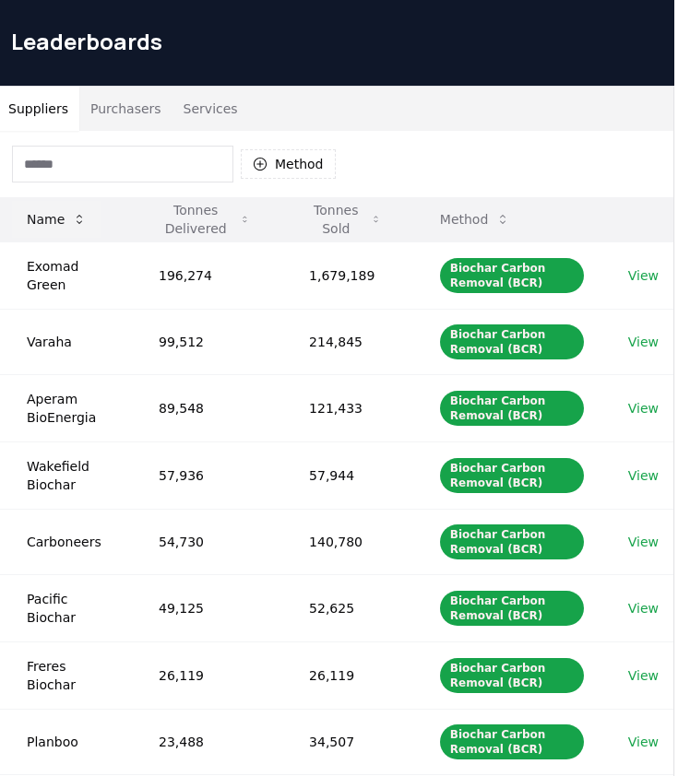
click at [74, 220] on icon at bounding box center [79, 219] width 15 height 15
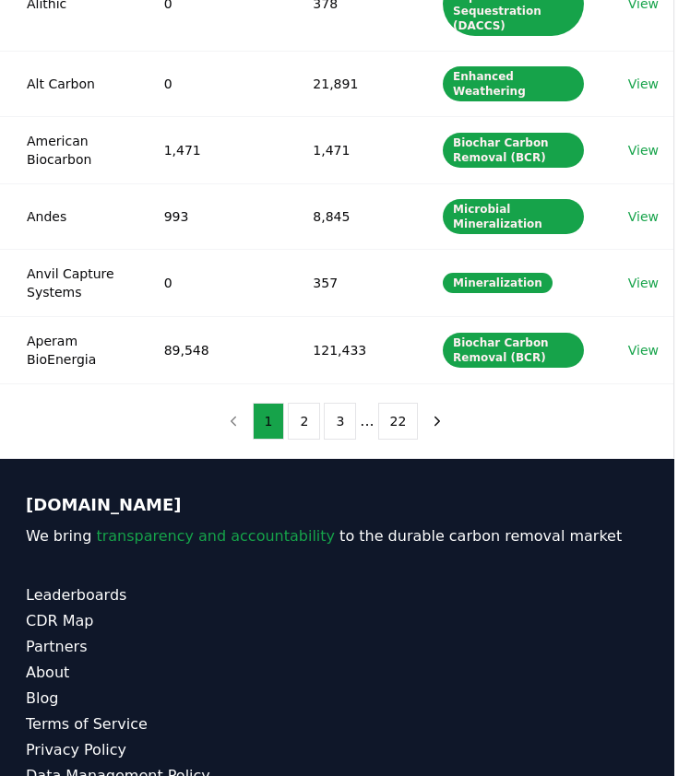
scroll to position [784, 4]
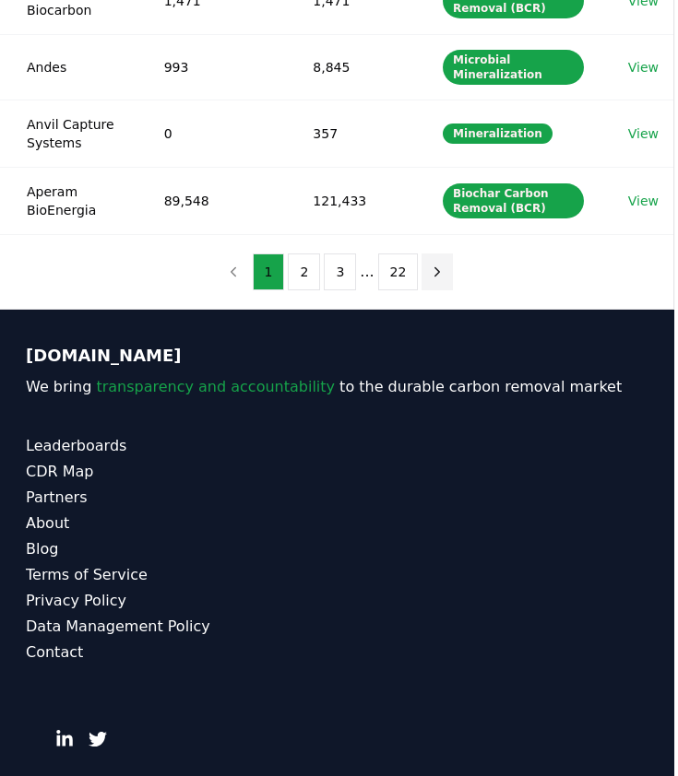
click at [431, 264] on icon "next page" at bounding box center [437, 272] width 17 height 17
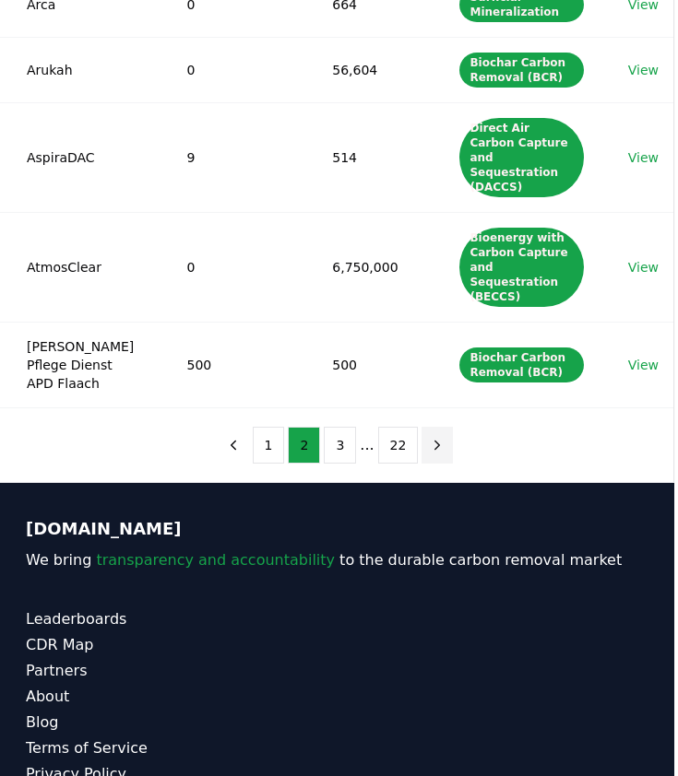
click at [422, 427] on button "next page" at bounding box center [436, 445] width 31 height 37
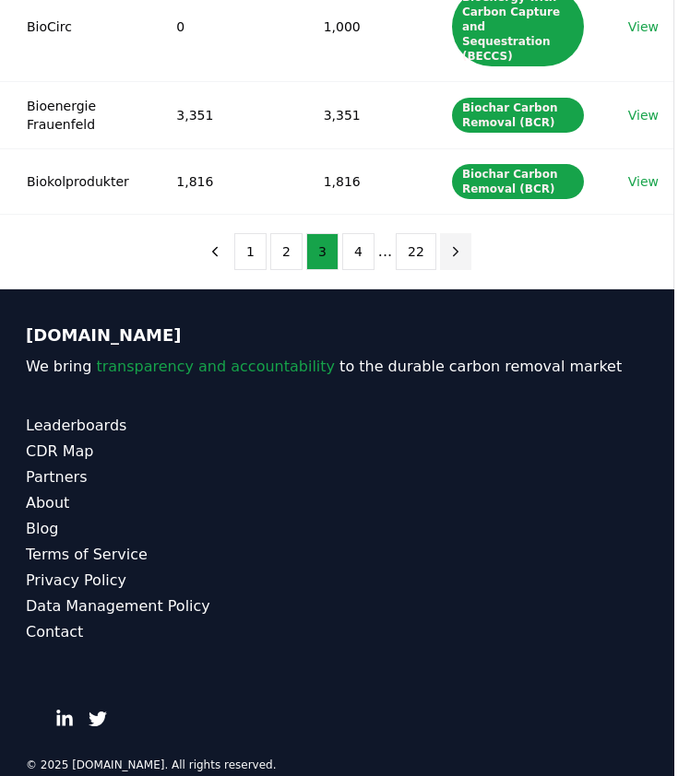
click at [450, 243] on icon "next page" at bounding box center [455, 251] width 17 height 17
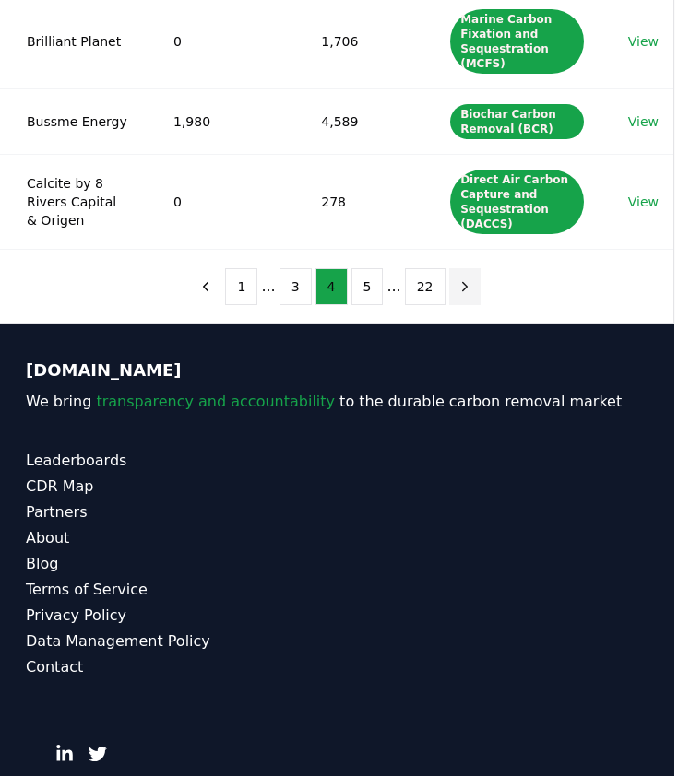
click at [454, 269] on button "next page" at bounding box center [464, 286] width 31 height 37
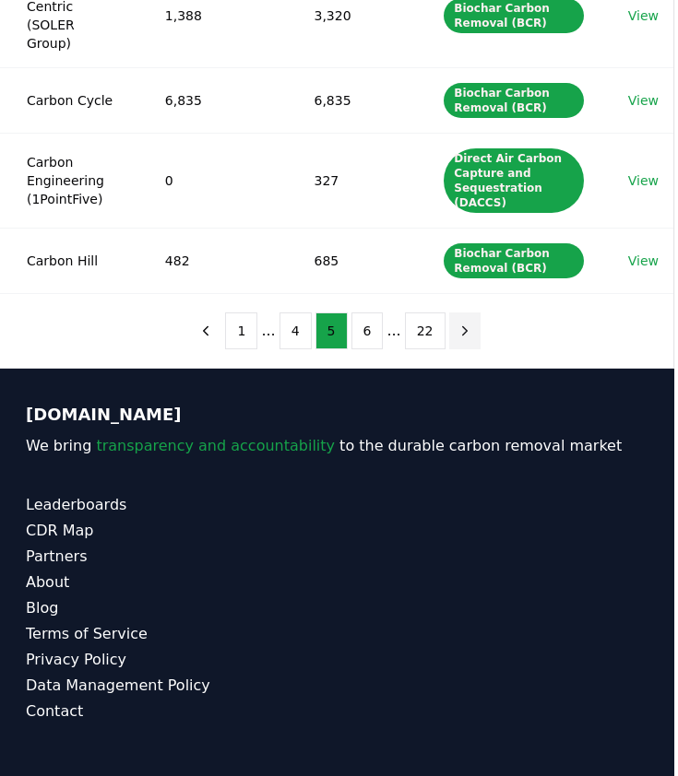
click at [460, 312] on button "next page" at bounding box center [464, 330] width 31 height 37
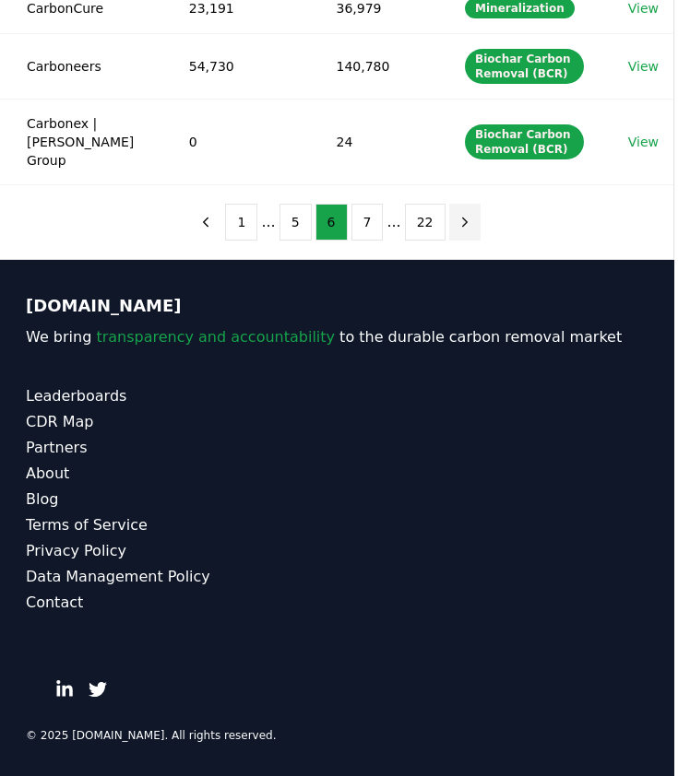
click at [465, 232] on button "next page" at bounding box center [464, 222] width 31 height 37
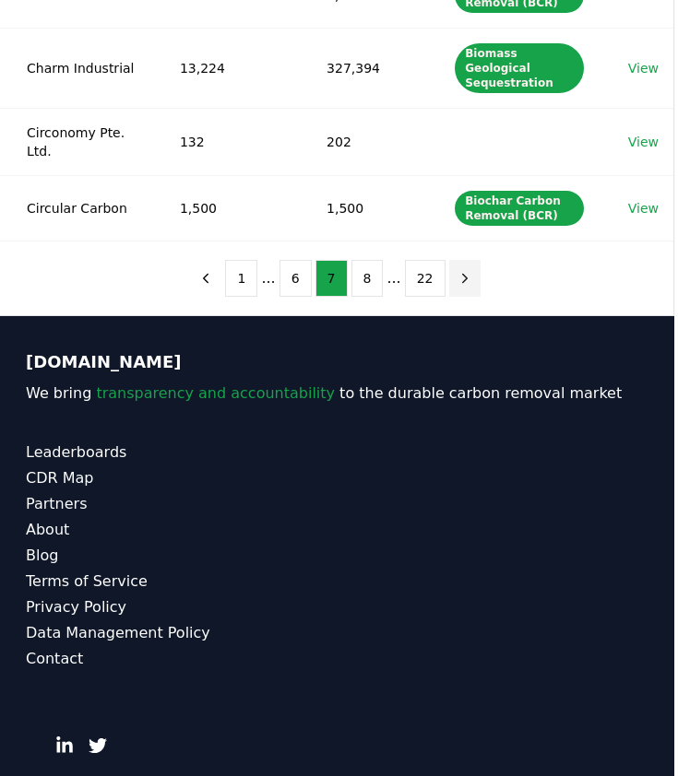
click at [465, 260] on button "next page" at bounding box center [464, 278] width 31 height 37
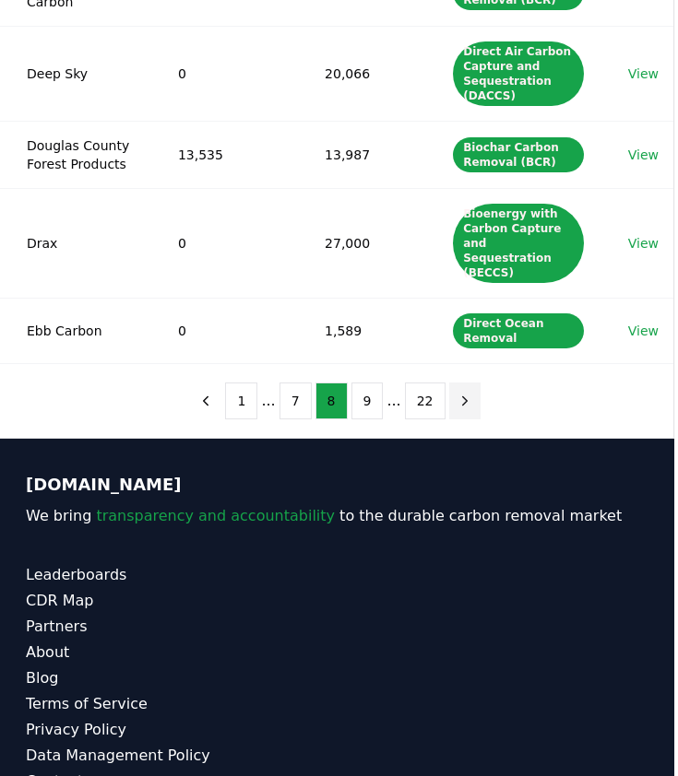
click at [456, 393] on icon "next page" at bounding box center [464, 401] width 17 height 17
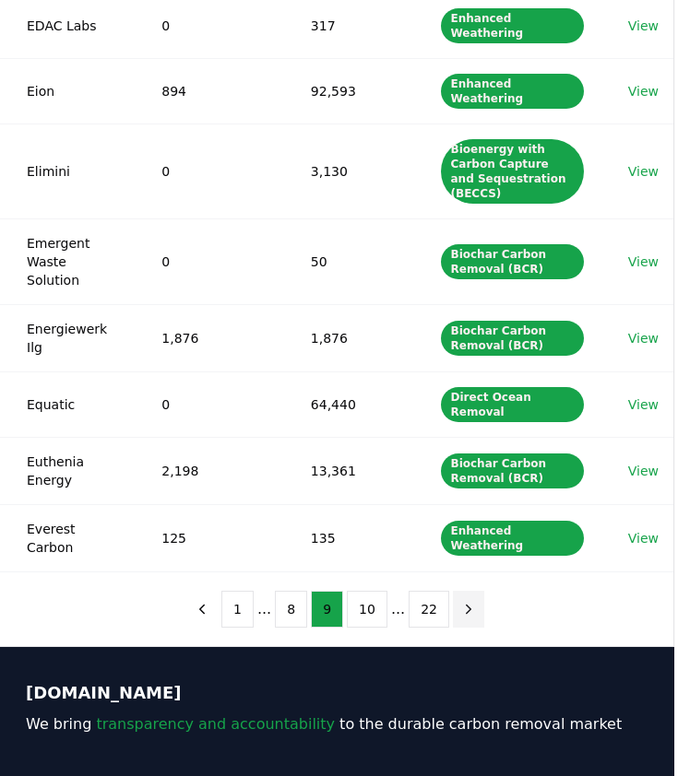
scroll to position [473, 4]
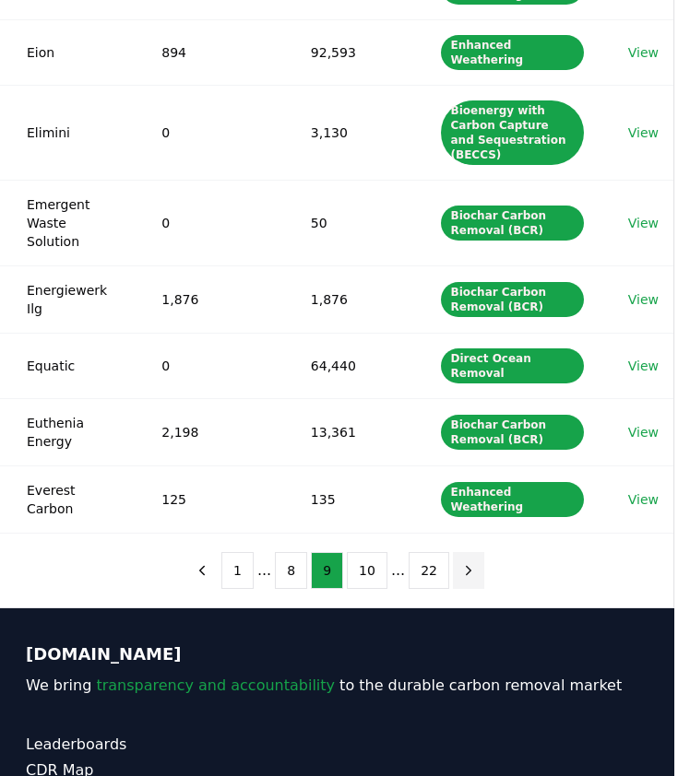
click at [466, 566] on icon "next page" at bounding box center [468, 570] width 5 height 8
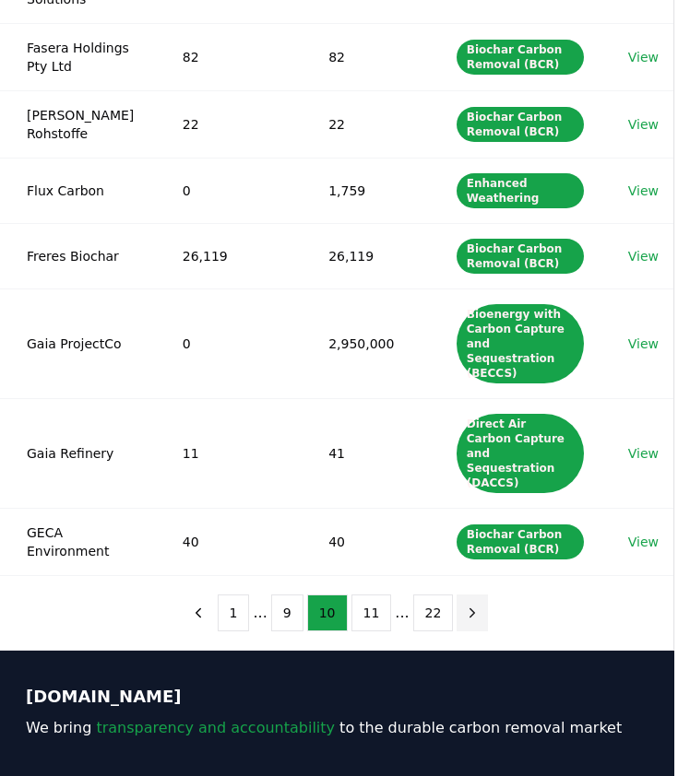
click at [467, 605] on icon "next page" at bounding box center [472, 613] width 17 height 17
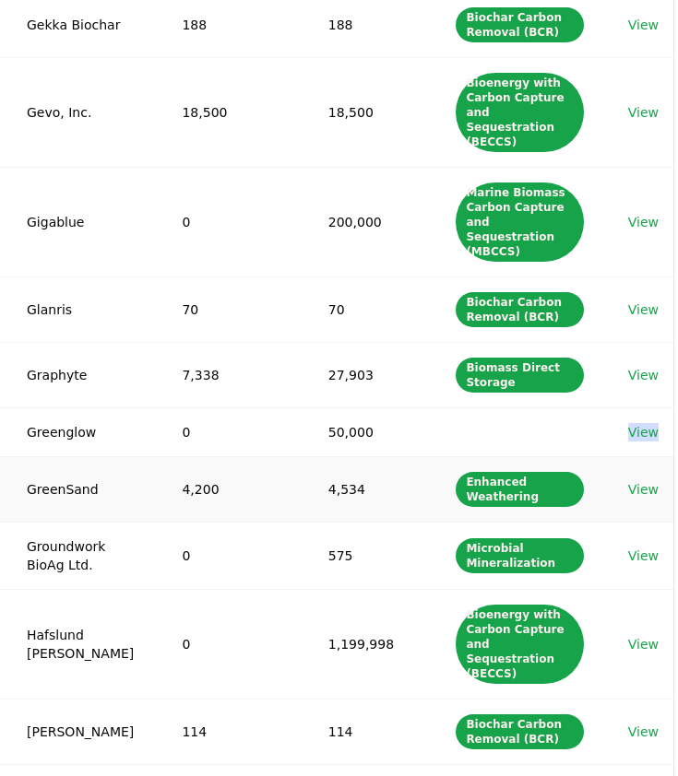
scroll to position [303, 4]
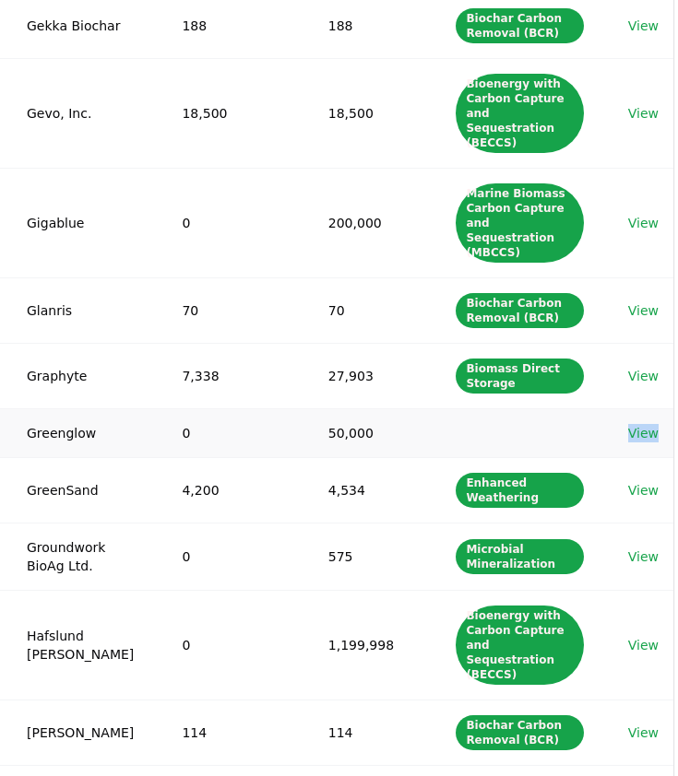
click at [630, 424] on link "View" at bounding box center [643, 433] width 30 height 18
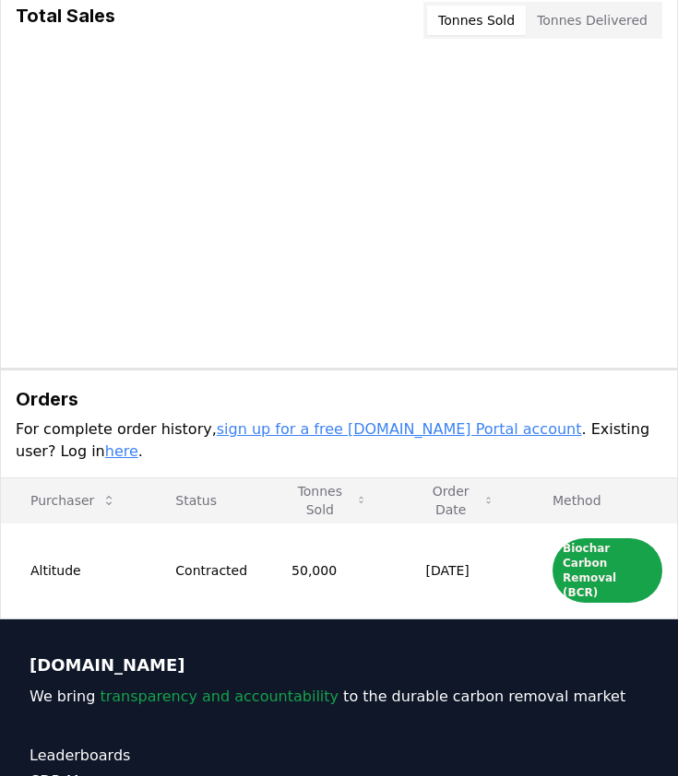
scroll to position [349, 0]
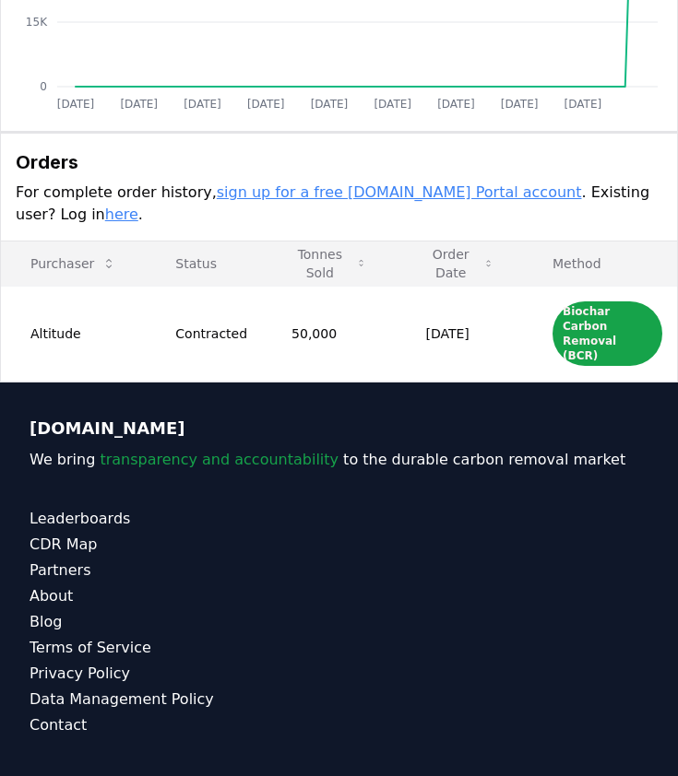
scroll to position [752, 0]
